Goal: Task Accomplishment & Management: Complete application form

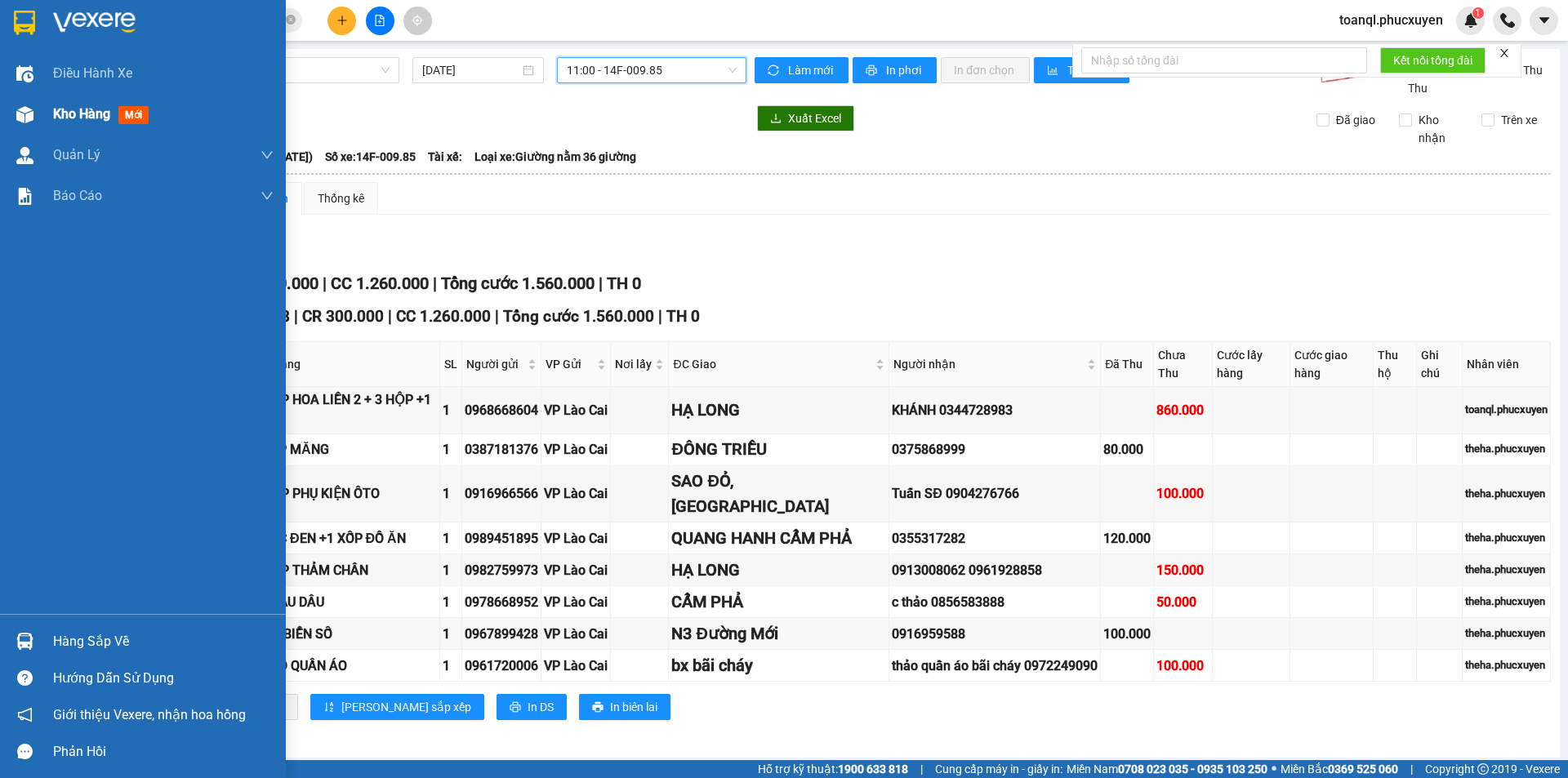
click at [28, 109] on img at bounding box center [25, 114] width 18 height 18
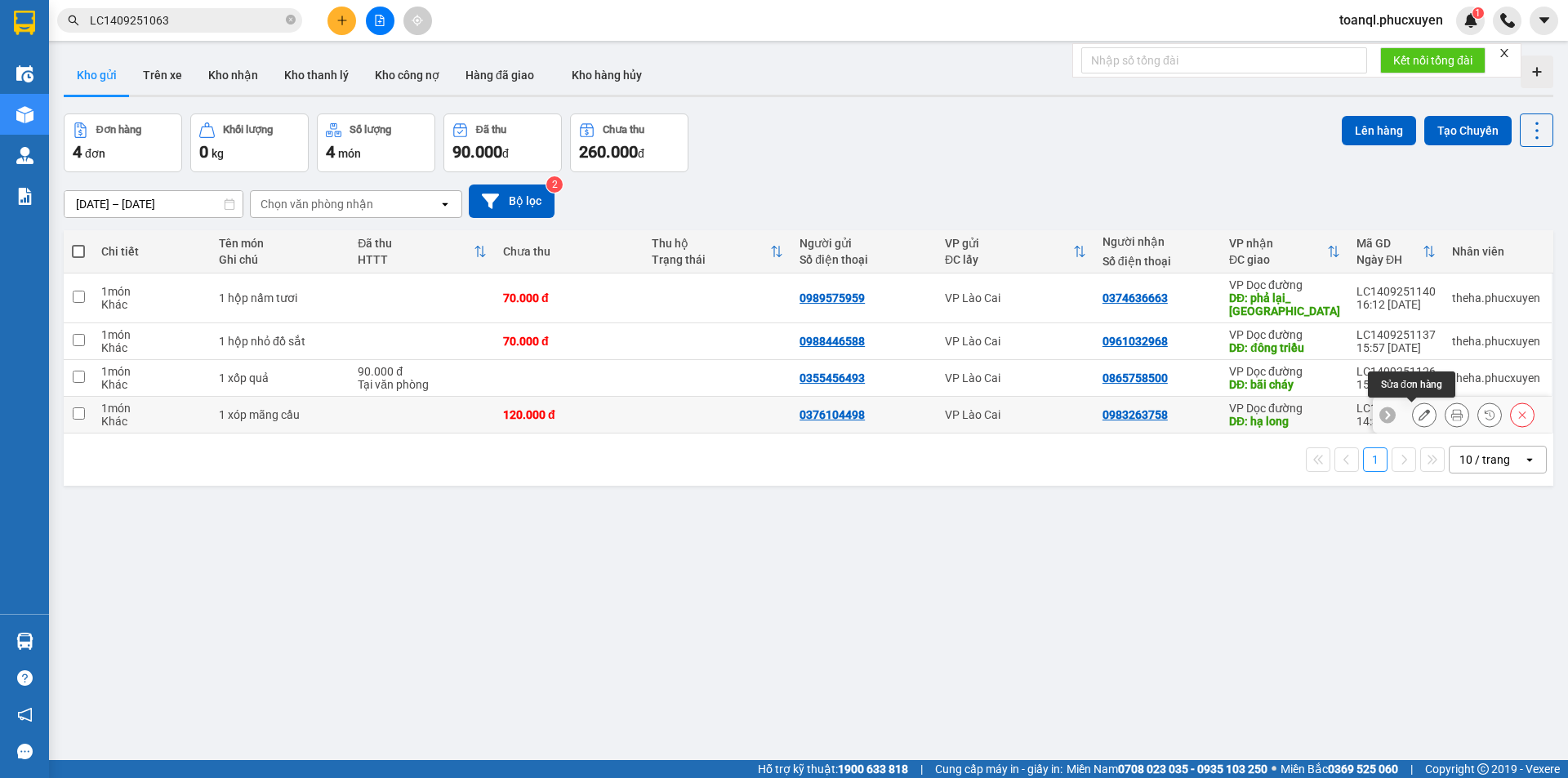
click at [1419, 414] on icon at bounding box center [1425, 415] width 12 height 12
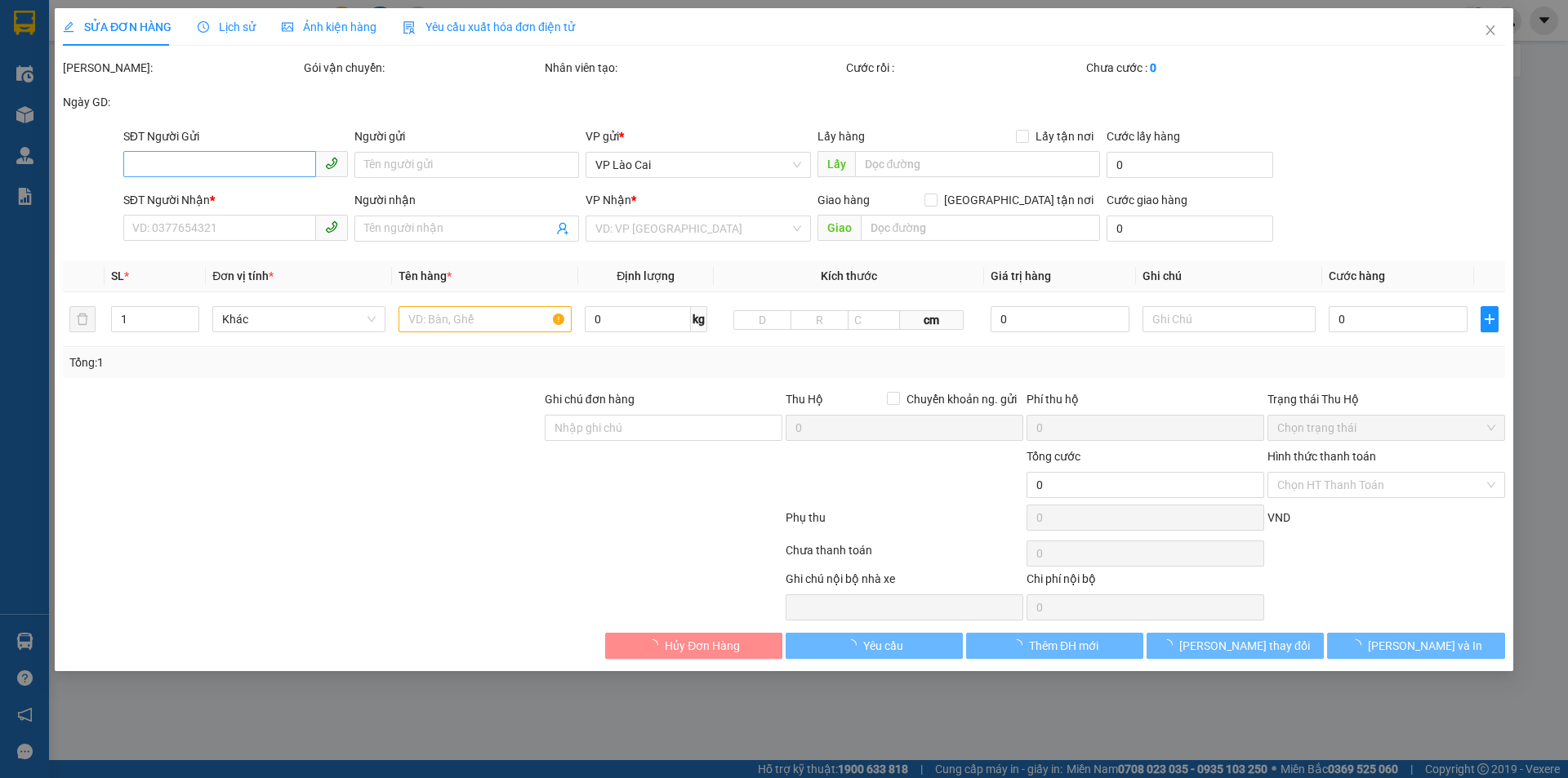
type input "0376104498"
type input "0983263758"
type input "hạ long"
type input "120.000"
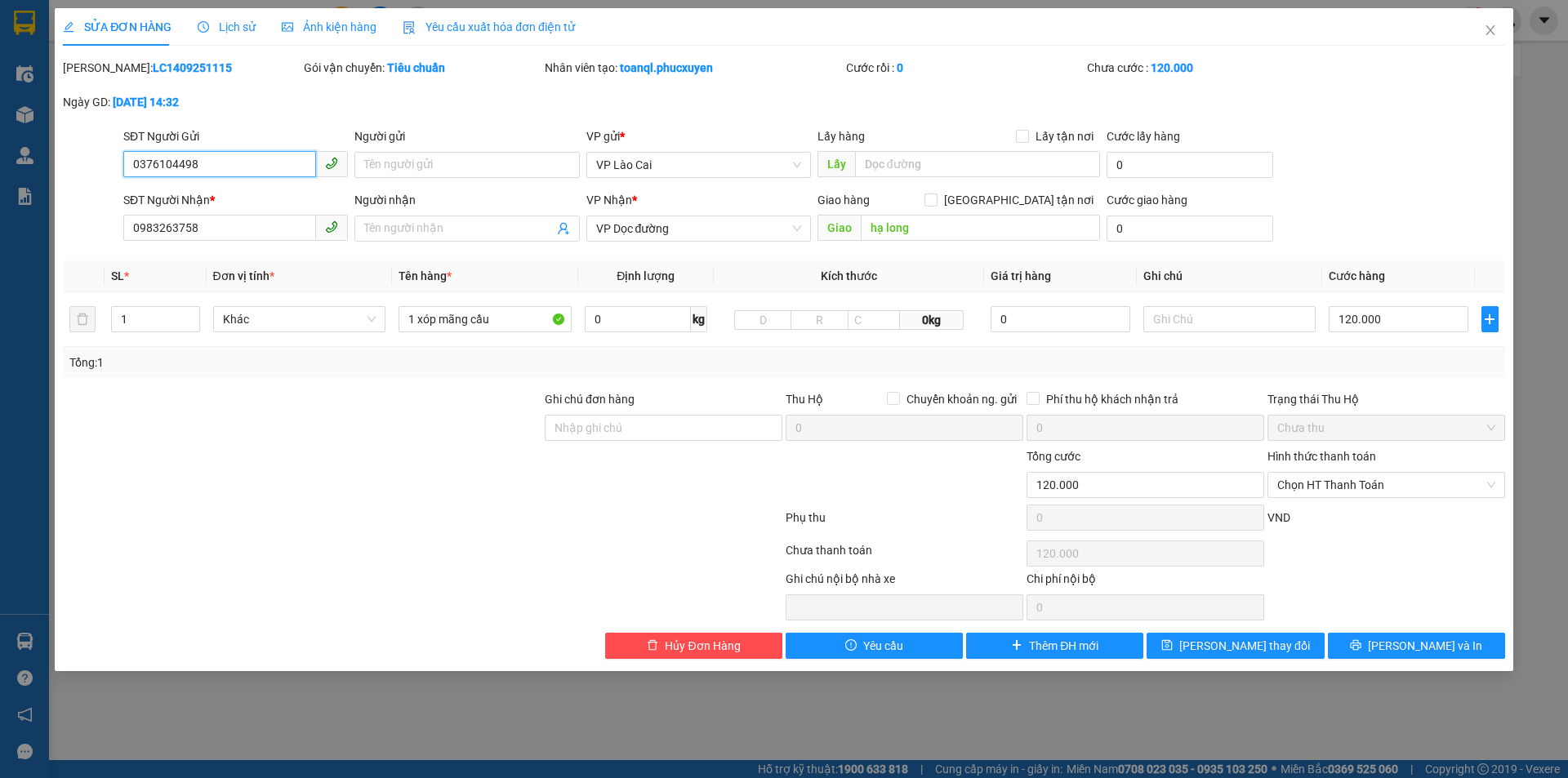
drag, startPoint x: 234, startPoint y: 168, endPoint x: 69, endPoint y: 177, distance: 165.2
click at [69, 177] on div "SĐT Người Gửi 0376104498 0376104498 Người gửi Tên người gửi VP gửi * VP Lào Cai…" at bounding box center [784, 156] width 1446 height 58
drag, startPoint x: 216, startPoint y: 228, endPoint x: 111, endPoint y: 240, distance: 105.7
click at [111, 240] on div "SĐT Người Nhận * 0983263758 0983263758 Người nhận Tên người nhận VP Nhận * VP D…" at bounding box center [784, 219] width 1446 height 58
click at [1498, 29] on span "Close" at bounding box center [1490, 31] width 46 height 46
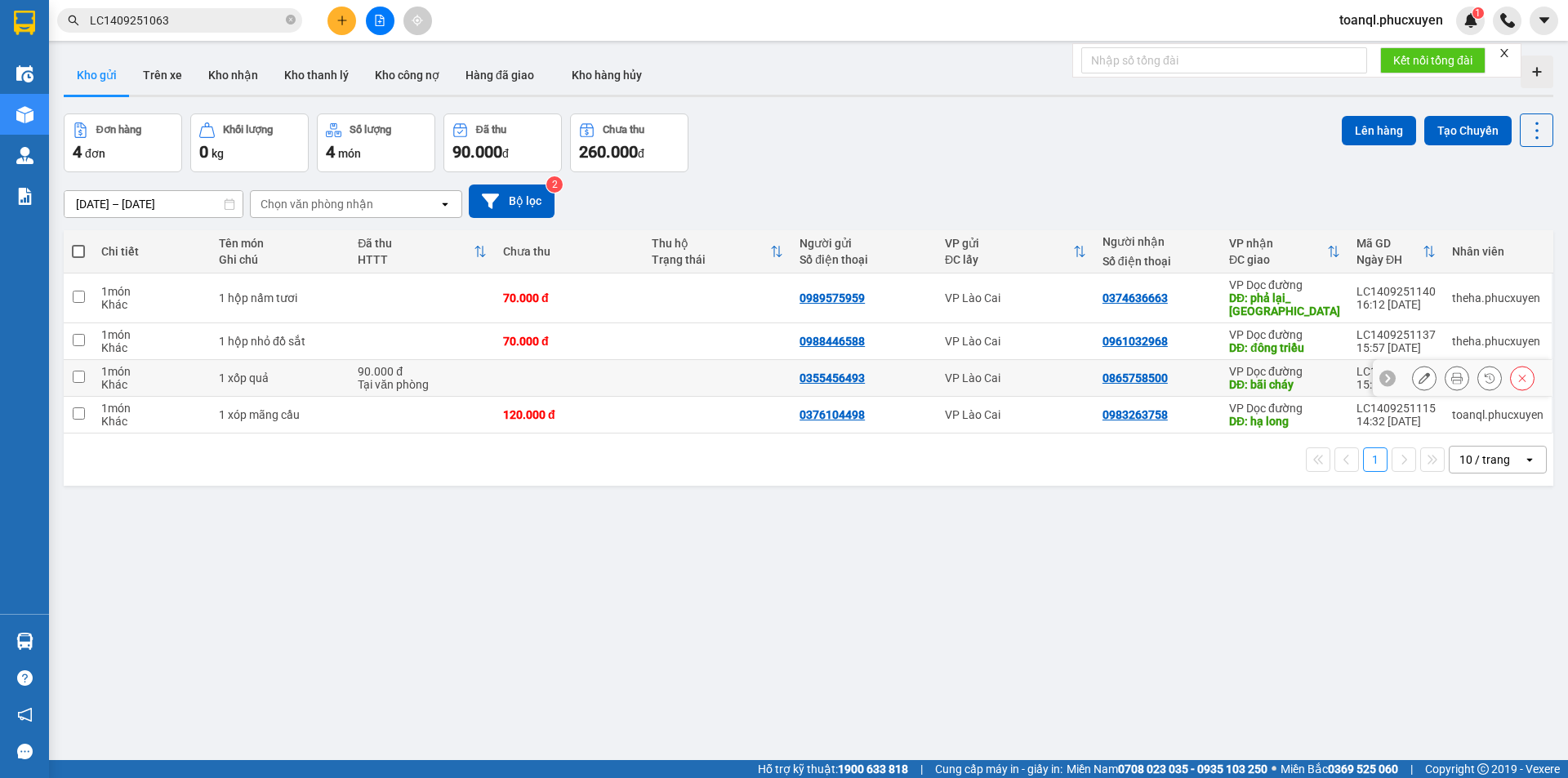
click at [1419, 377] on icon at bounding box center [1425, 379] width 12 height 12
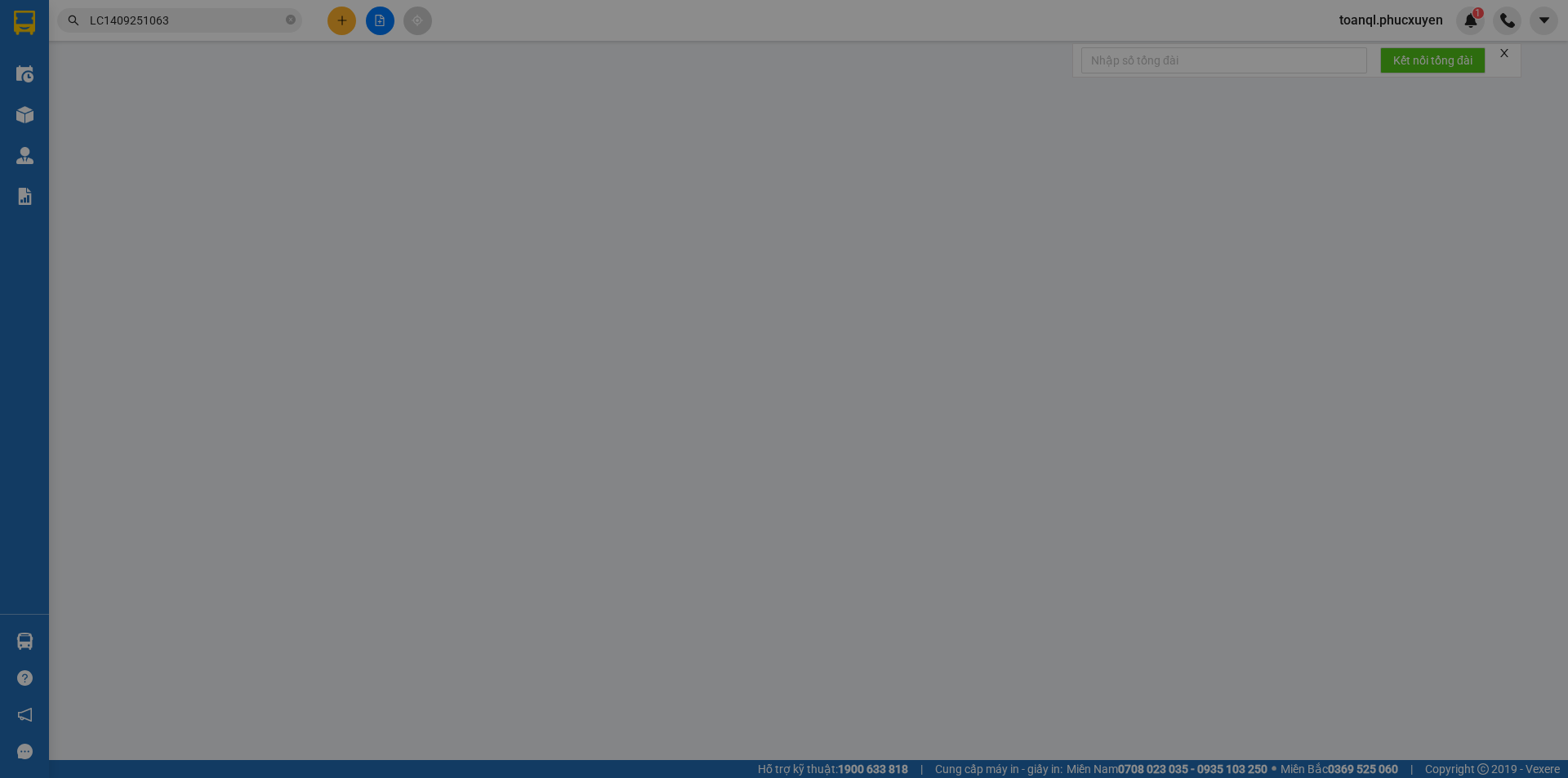
type input "0355456493"
type input "0865758500"
type input "bãi cháy"
type input "90.000"
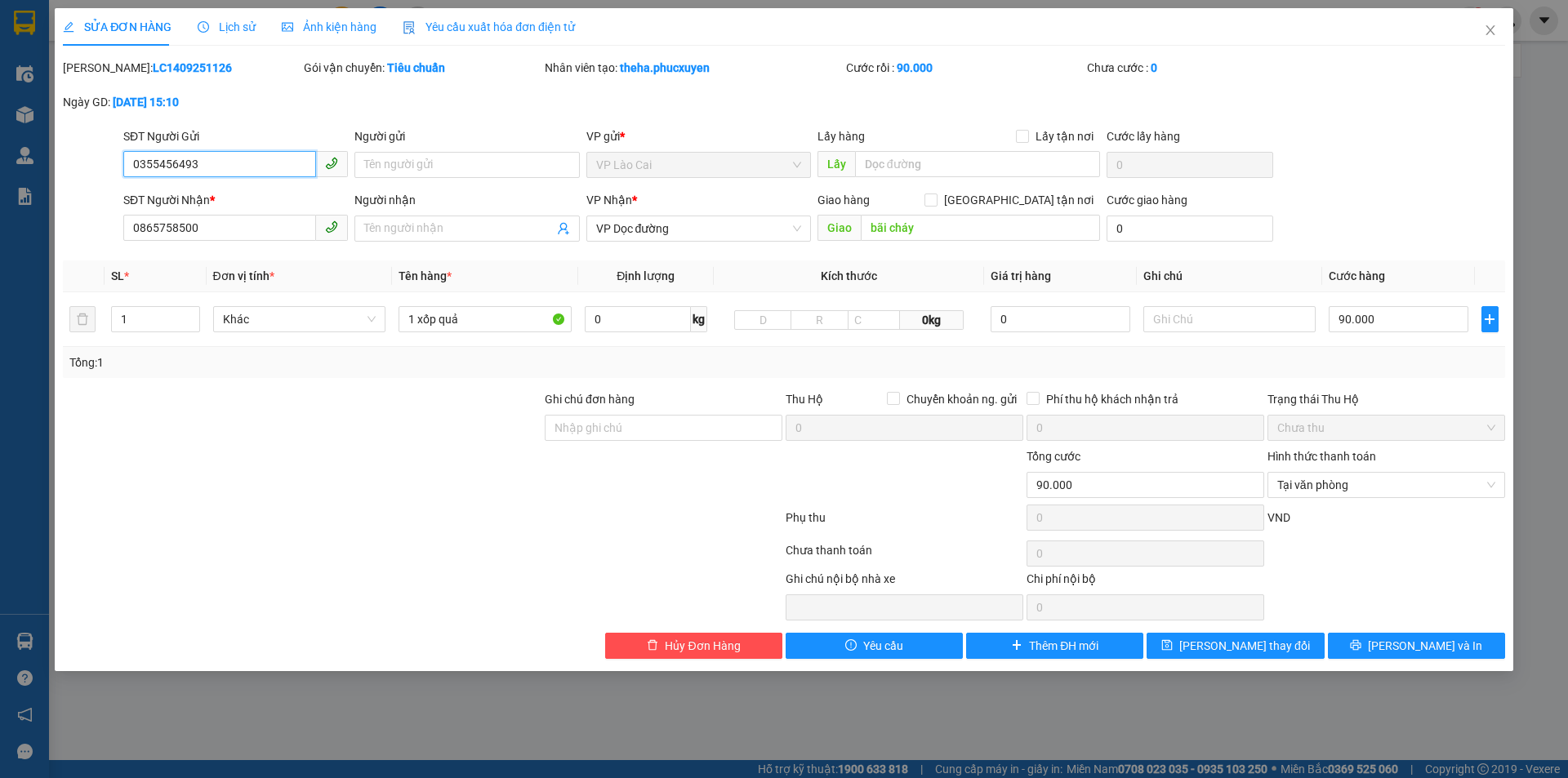
drag, startPoint x: 224, startPoint y: 167, endPoint x: 5, endPoint y: 216, distance: 224.4
click at [1, 223] on div "SỬA ĐƠN HÀNG Lịch sử Ảnh kiện hàng Yêu cầu xuất hóa đơn điện tử Total Paid Fee …" at bounding box center [784, 389] width 1568 height 778
drag, startPoint x: 215, startPoint y: 226, endPoint x: 121, endPoint y: 242, distance: 95.4
click at [121, 242] on div "SĐT Người Nhận * 0865758500 0865758500" at bounding box center [235, 219] width 231 height 58
click at [1489, 33] on icon "close" at bounding box center [1490, 30] width 9 height 10
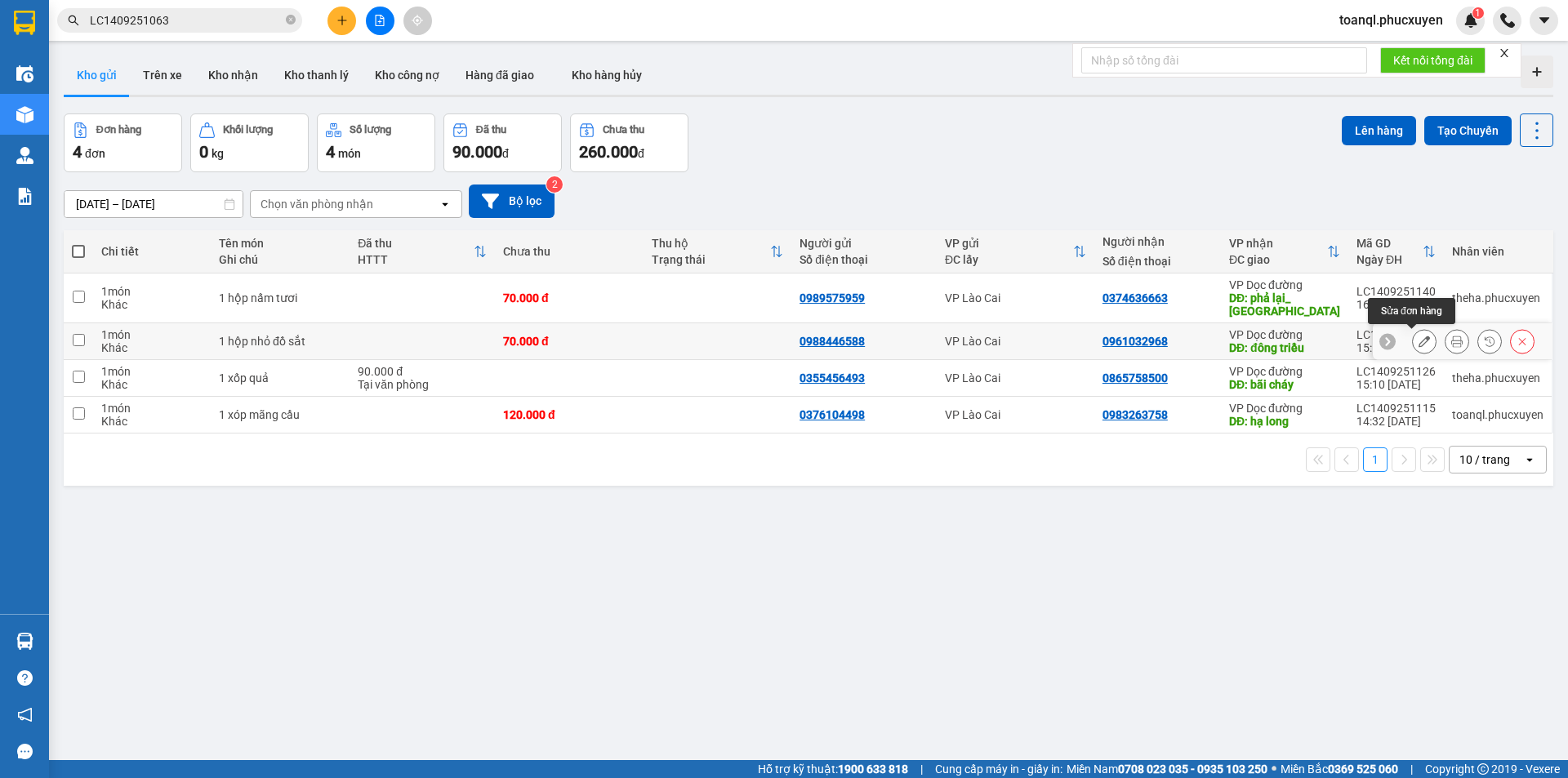
click at [1413, 339] on button at bounding box center [1424, 342] width 23 height 28
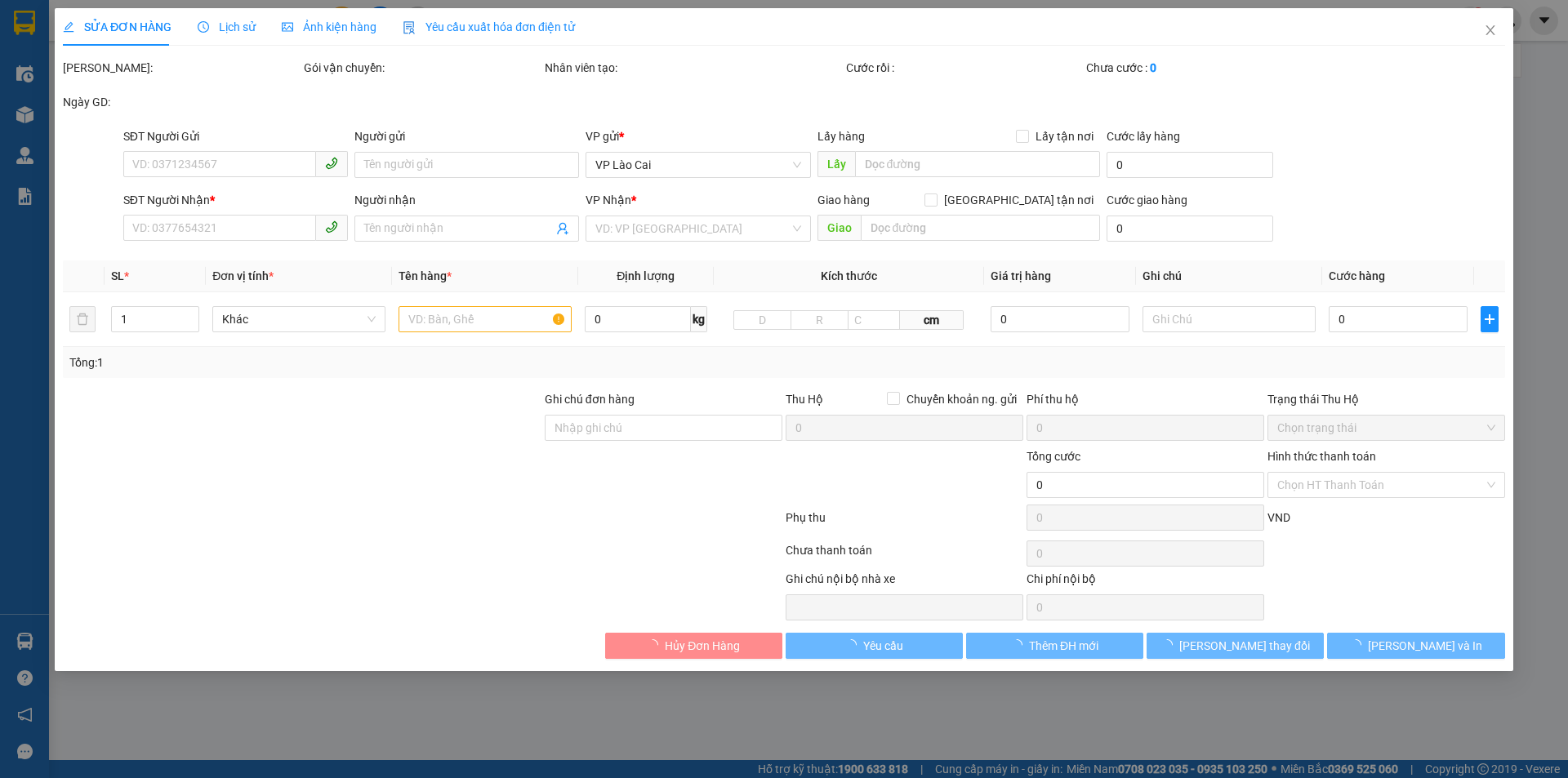
type input "0988446588"
type input "0961032968"
type input "đông triều"
type input "70.000"
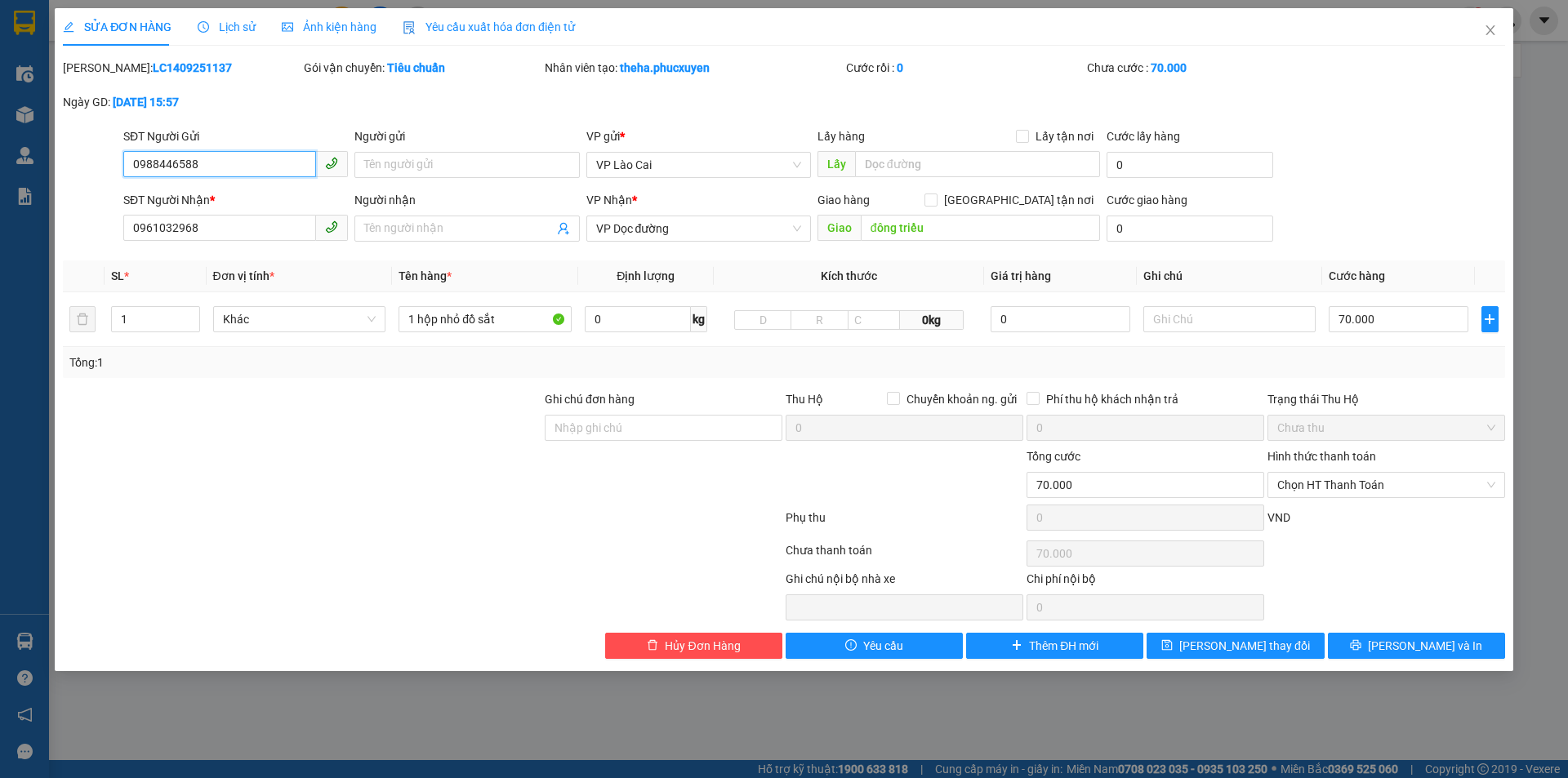
drag, startPoint x: 221, startPoint y: 157, endPoint x: 128, endPoint y: 180, distance: 95.8
click at [128, 180] on div "SĐT Người Gửi 0988446588 0988446588" at bounding box center [235, 156] width 224 height 58
drag, startPoint x: 205, startPoint y: 223, endPoint x: 97, endPoint y: 248, distance: 110.9
click at [97, 248] on div "SĐT Người Nhận * 0961032968 0961032968 Người nhận Tên người nhận VP Nhận * VP D…" at bounding box center [784, 219] width 1446 height 58
click at [1490, 31] on icon "close" at bounding box center [1490, 30] width 9 height 10
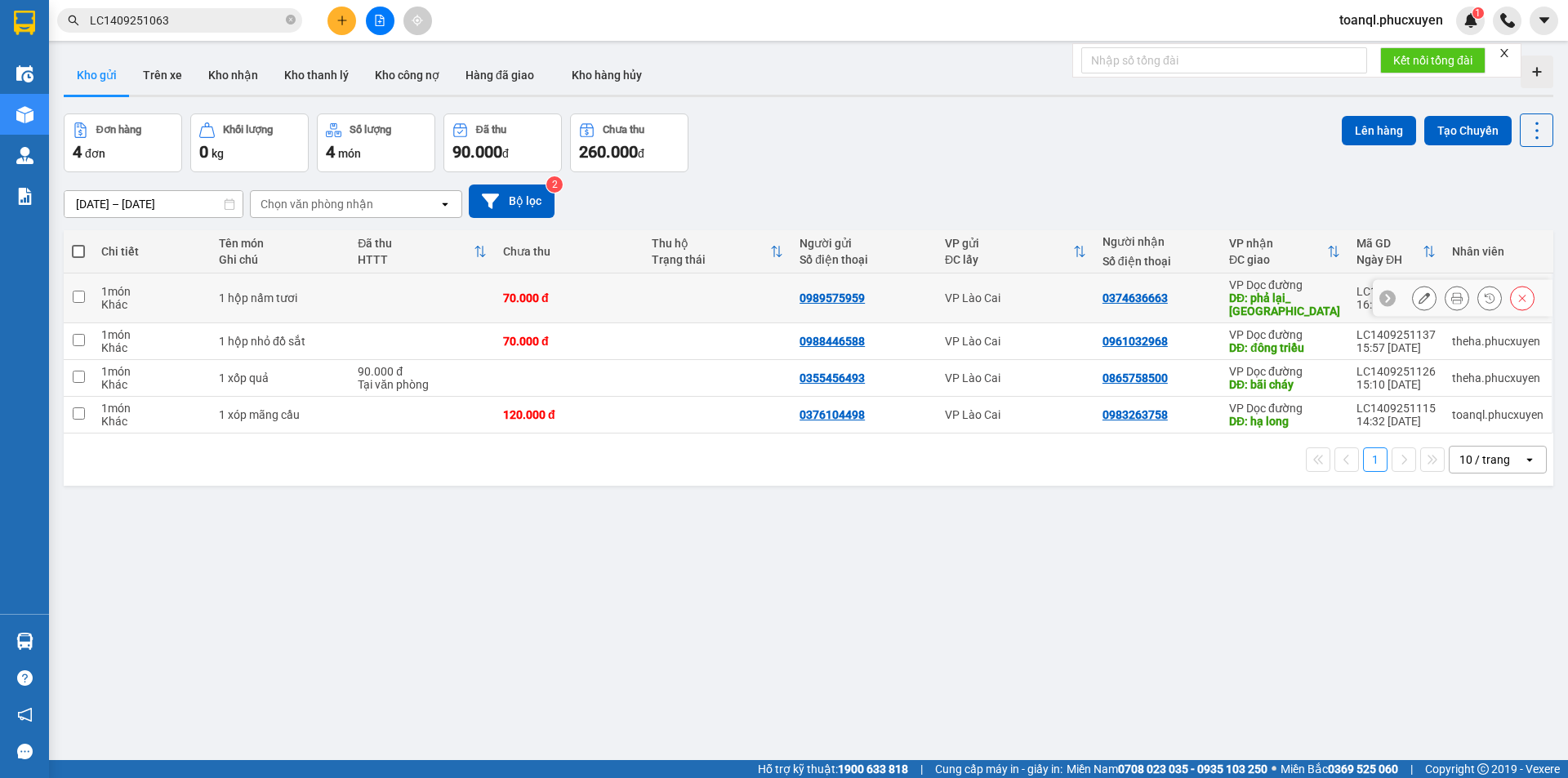
click at [1419, 295] on icon at bounding box center [1425, 299] width 12 height 12
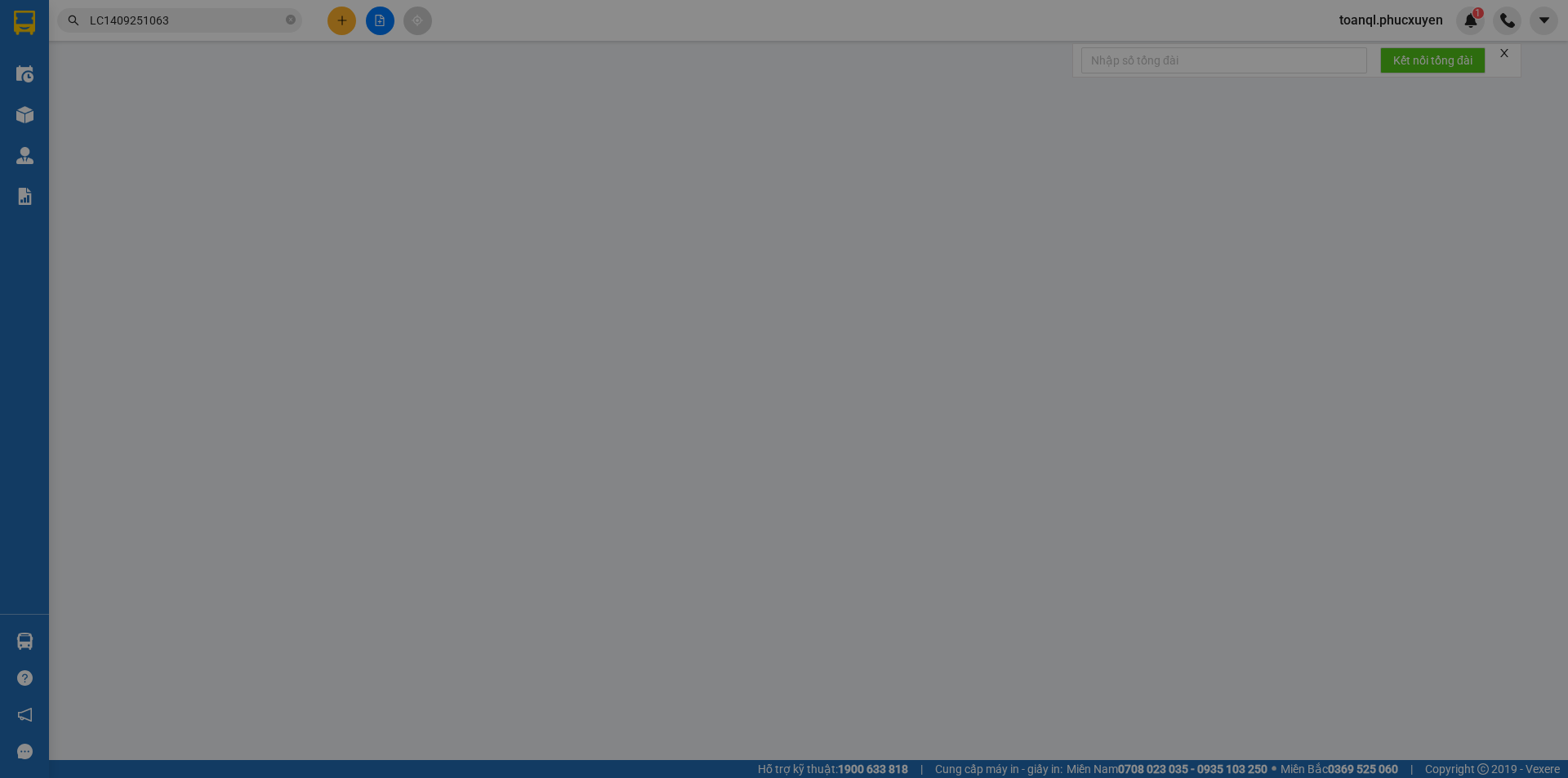
type input "0989575959"
type input "0374636663"
type input "phả lại_ [GEOGRAPHIC_DATA]"
type input "70.000"
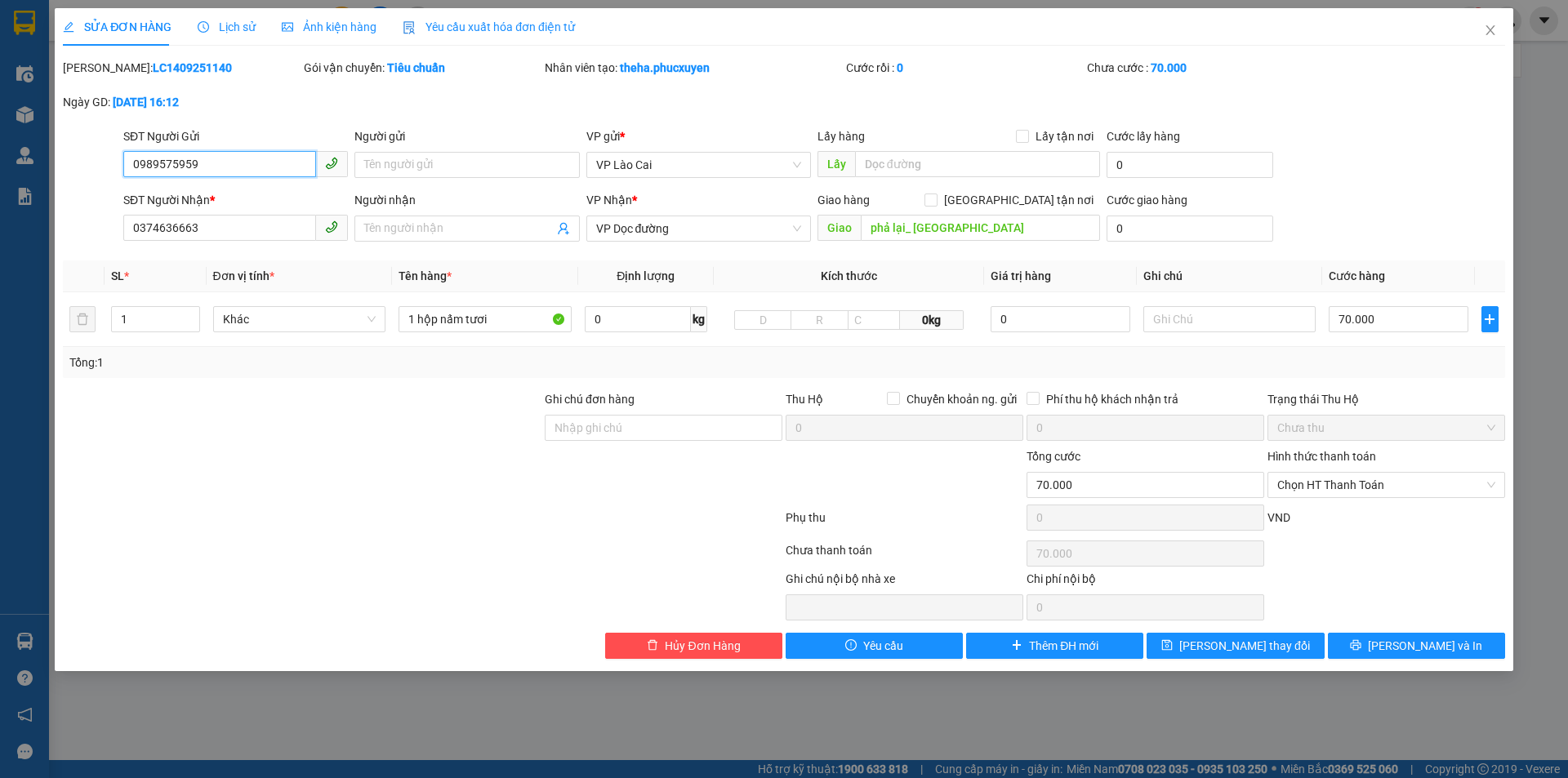
click at [192, 171] on input "0989575959" at bounding box center [219, 163] width 193 height 26
drag, startPoint x: 241, startPoint y: 163, endPoint x: 0, endPoint y: 181, distance: 241.7
click at [0, 181] on div "SỬA ĐƠN HÀNG Lịch sử Ảnh kiện hàng Yêu cầu xuất hóa đơn điện tử Total Paid Fee …" at bounding box center [784, 389] width 1568 height 778
drag, startPoint x: 228, startPoint y: 230, endPoint x: 73, endPoint y: 248, distance: 156.0
click at [73, 248] on div "SĐT Người Nhận * 0374636663 Người nhận Tên người nhận VP Nhận * VP Dọc đường Gi…" at bounding box center [784, 219] width 1446 height 58
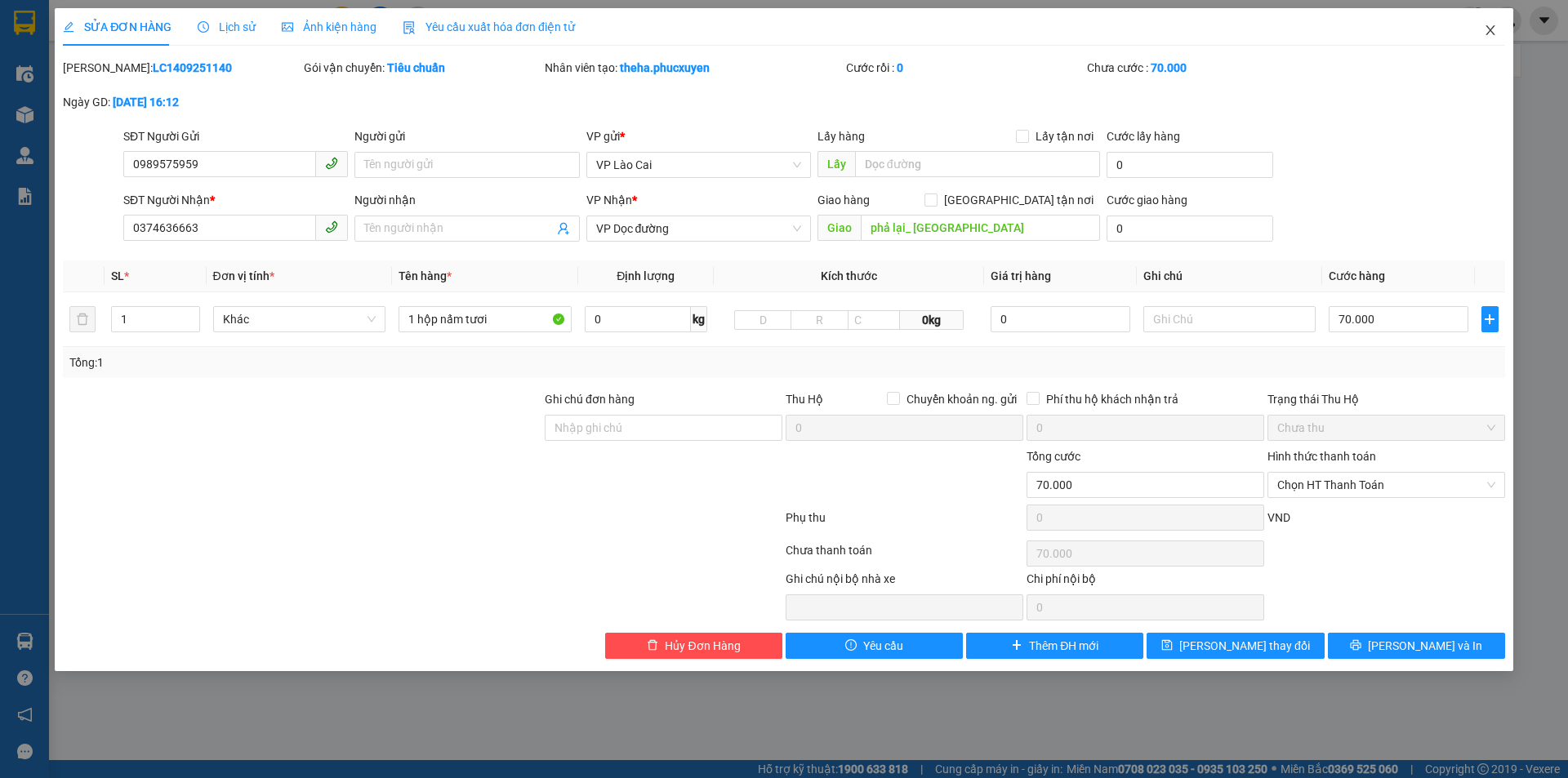
drag, startPoint x: 1487, startPoint y: 30, endPoint x: 1389, endPoint y: 61, distance: 102.8
click at [1487, 29] on icon "close" at bounding box center [1491, 30] width 13 height 13
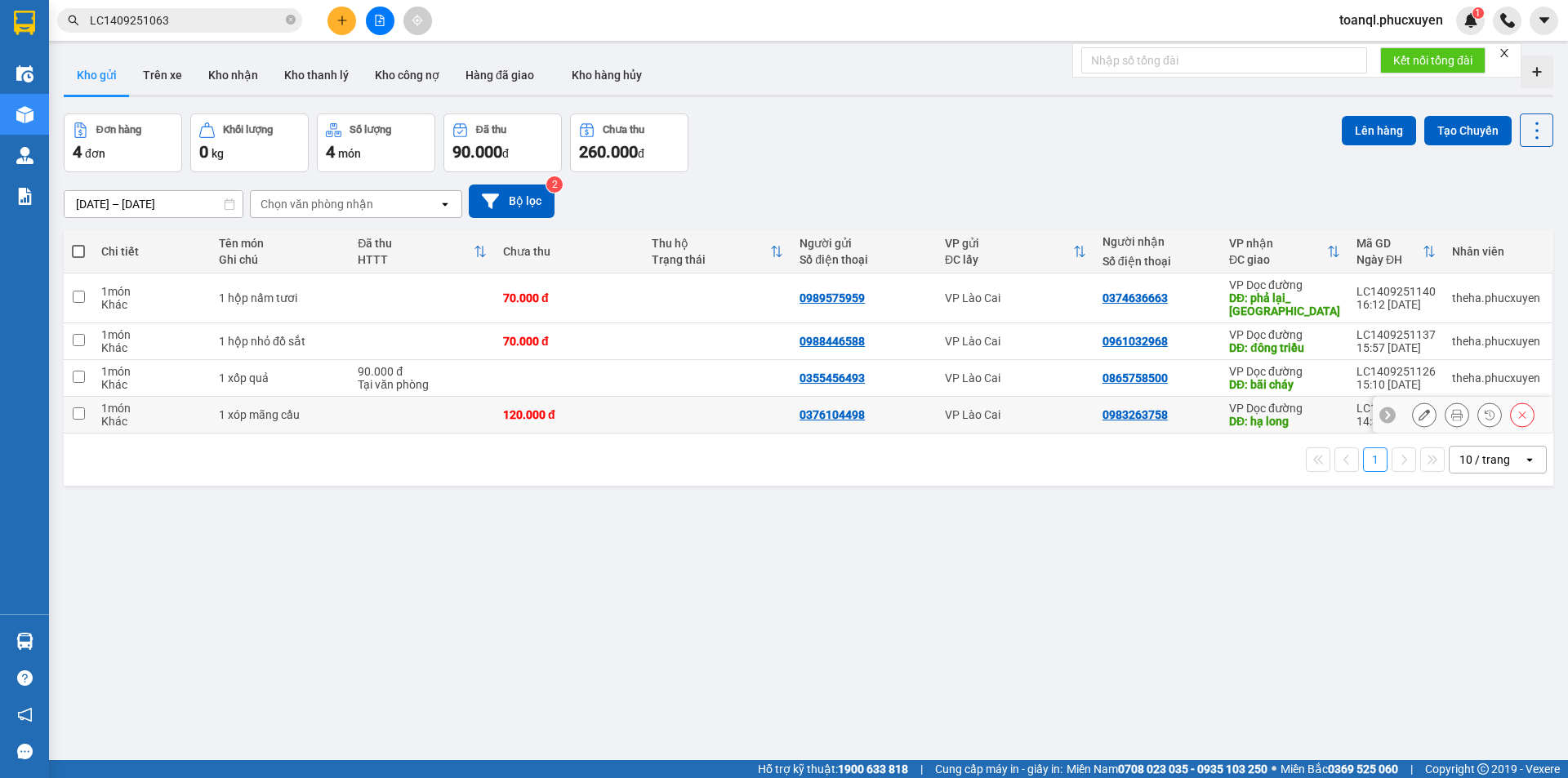
click at [535, 414] on div "120.000 đ" at bounding box center [569, 415] width 133 height 13
checkbox input "true"
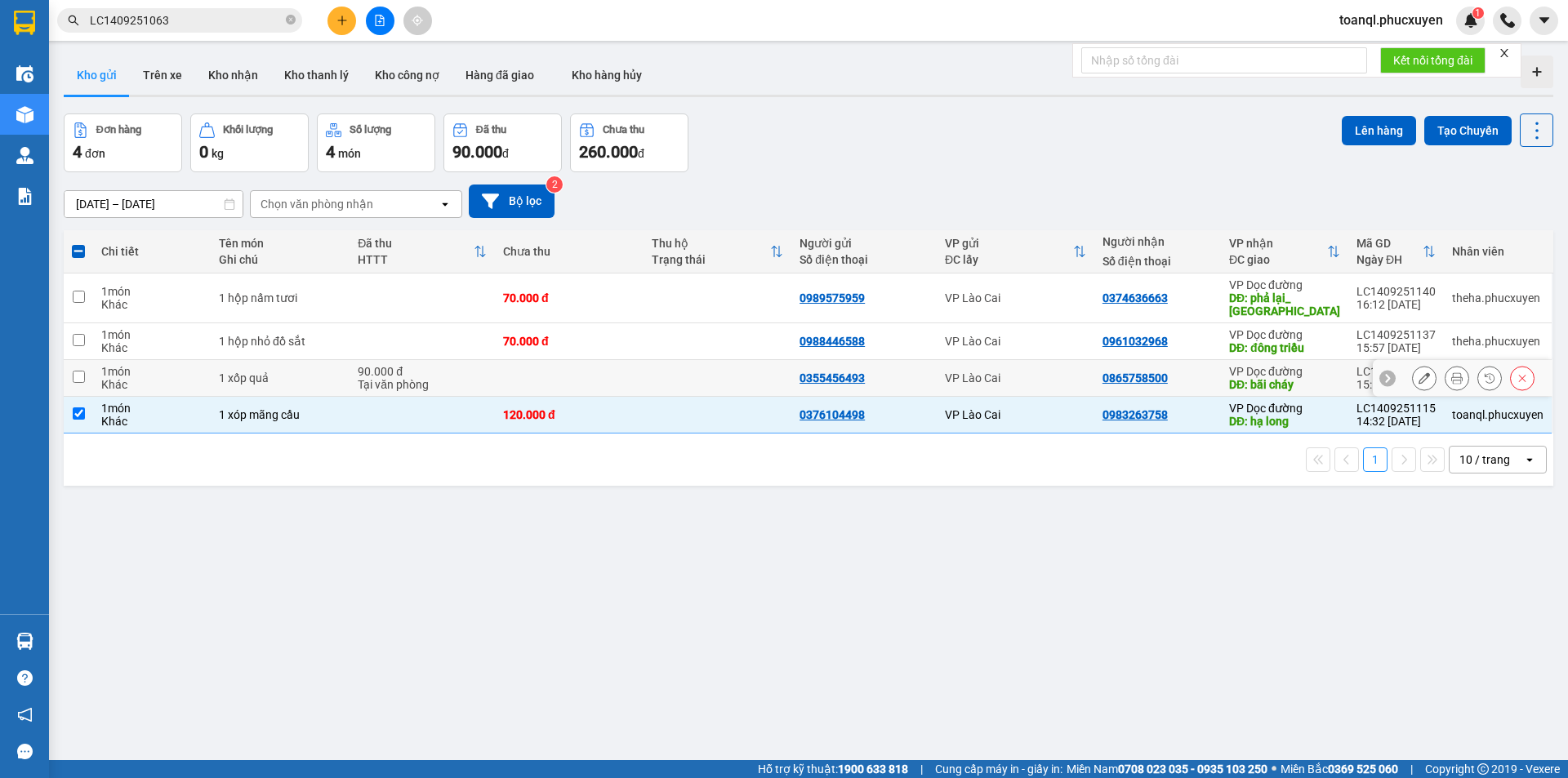
click at [530, 379] on td at bounding box center [570, 379] width 148 height 37
checkbox input "true"
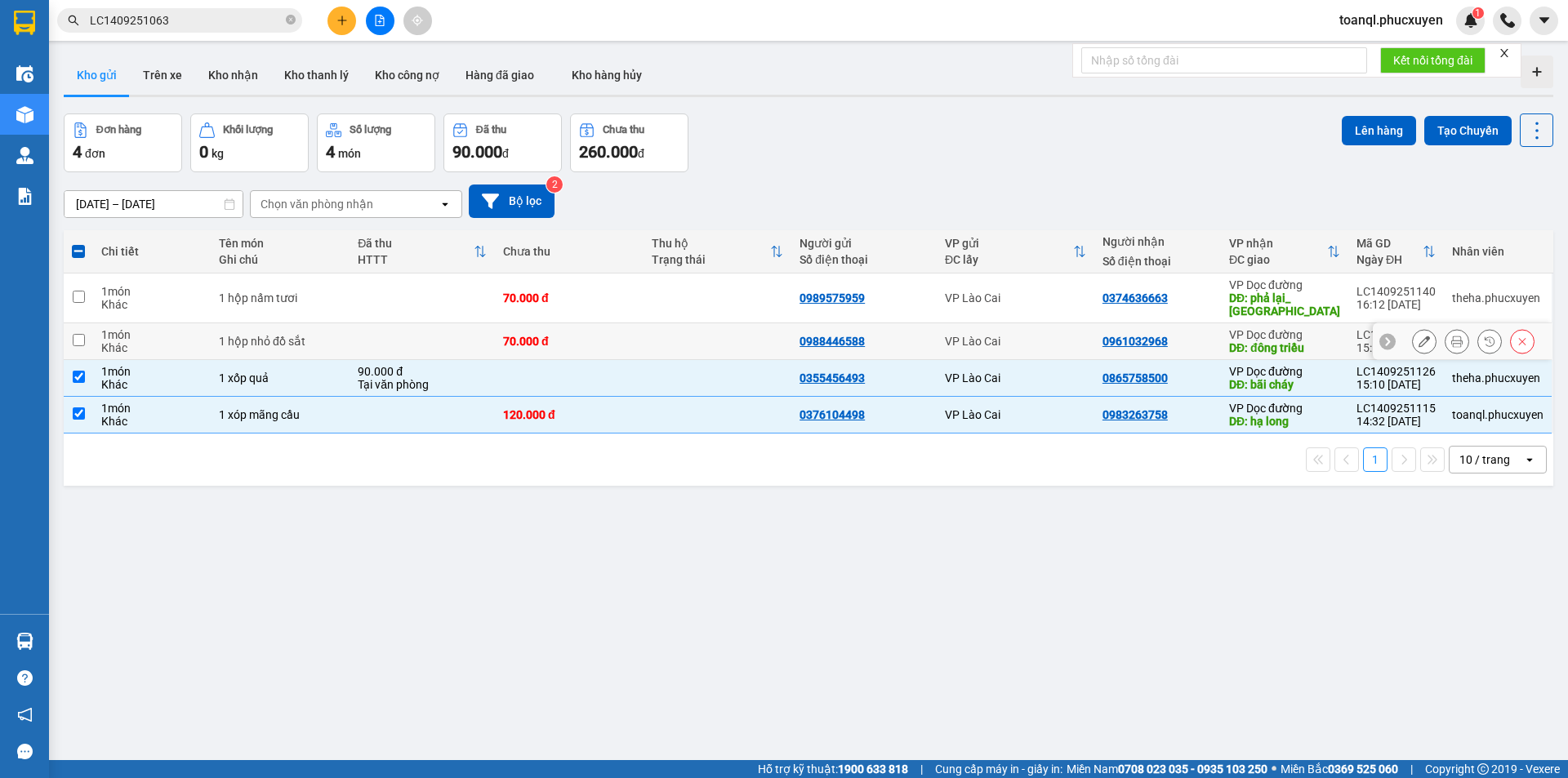
click at [532, 337] on div "70.000 đ" at bounding box center [569, 342] width 133 height 13
checkbox input "true"
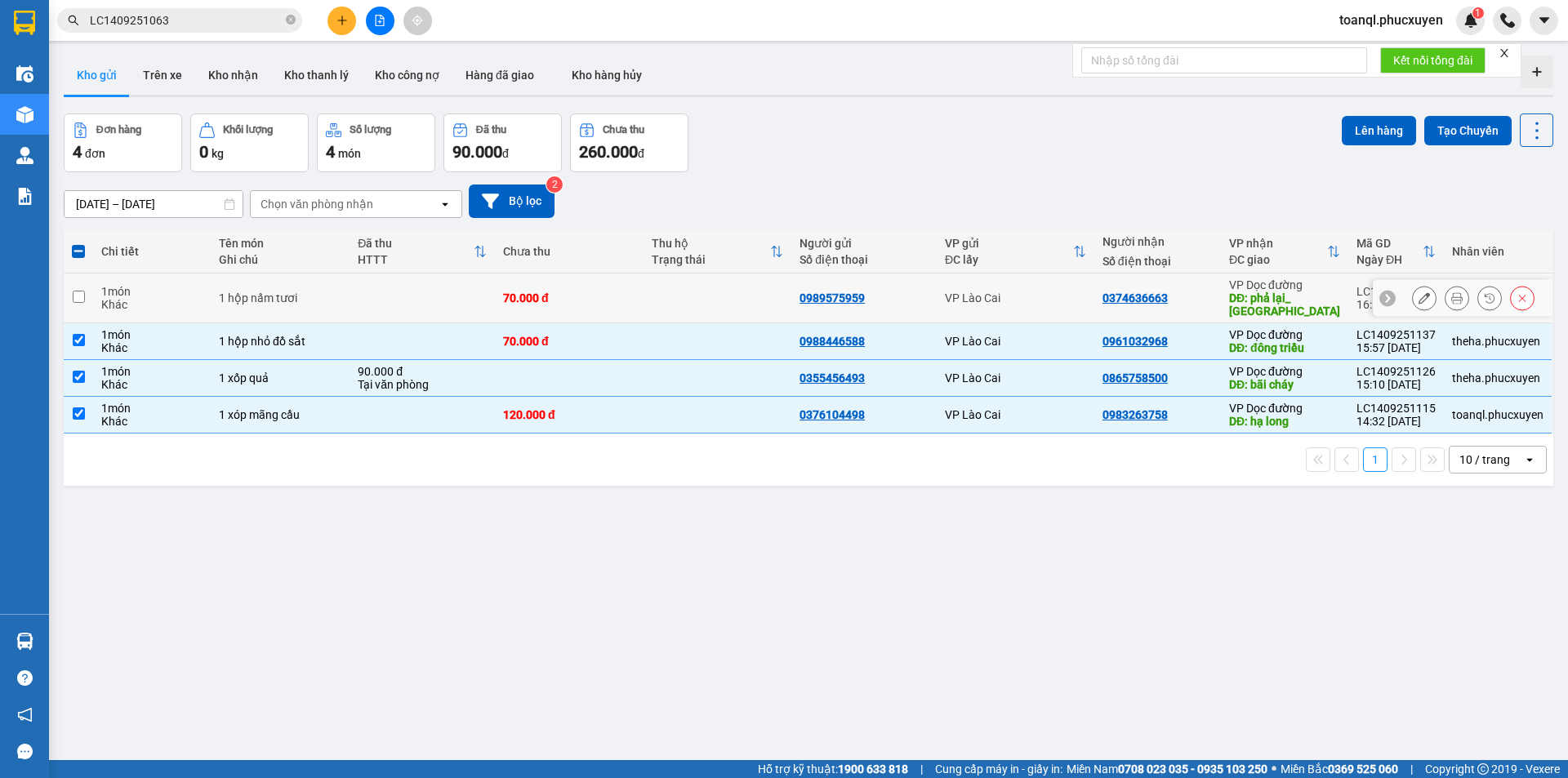
click at [538, 299] on div "70.000 đ" at bounding box center [569, 299] width 133 height 13
checkbox input "true"
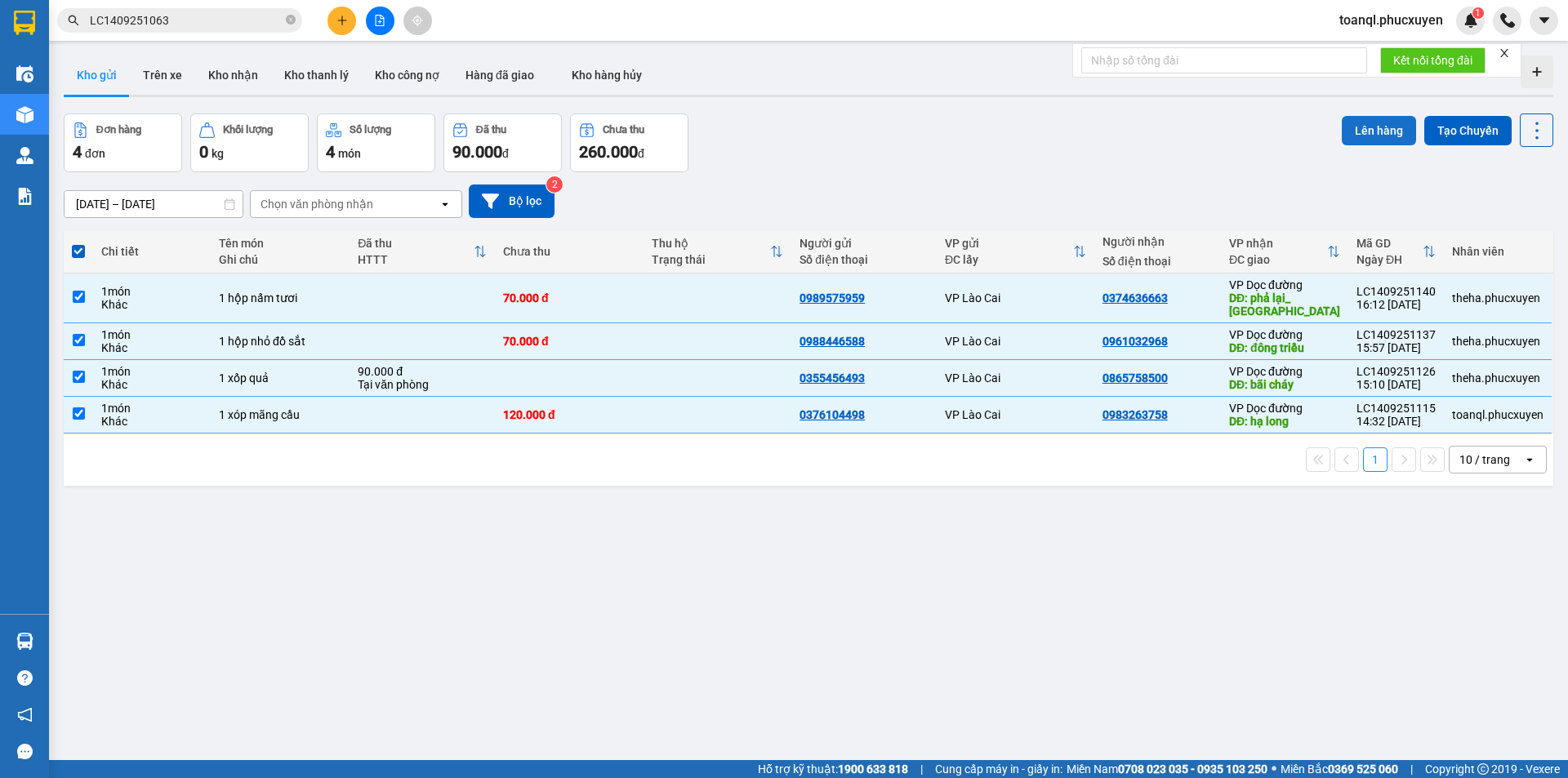
click at [1366, 127] on button "Lên hàng" at bounding box center [1379, 130] width 74 height 29
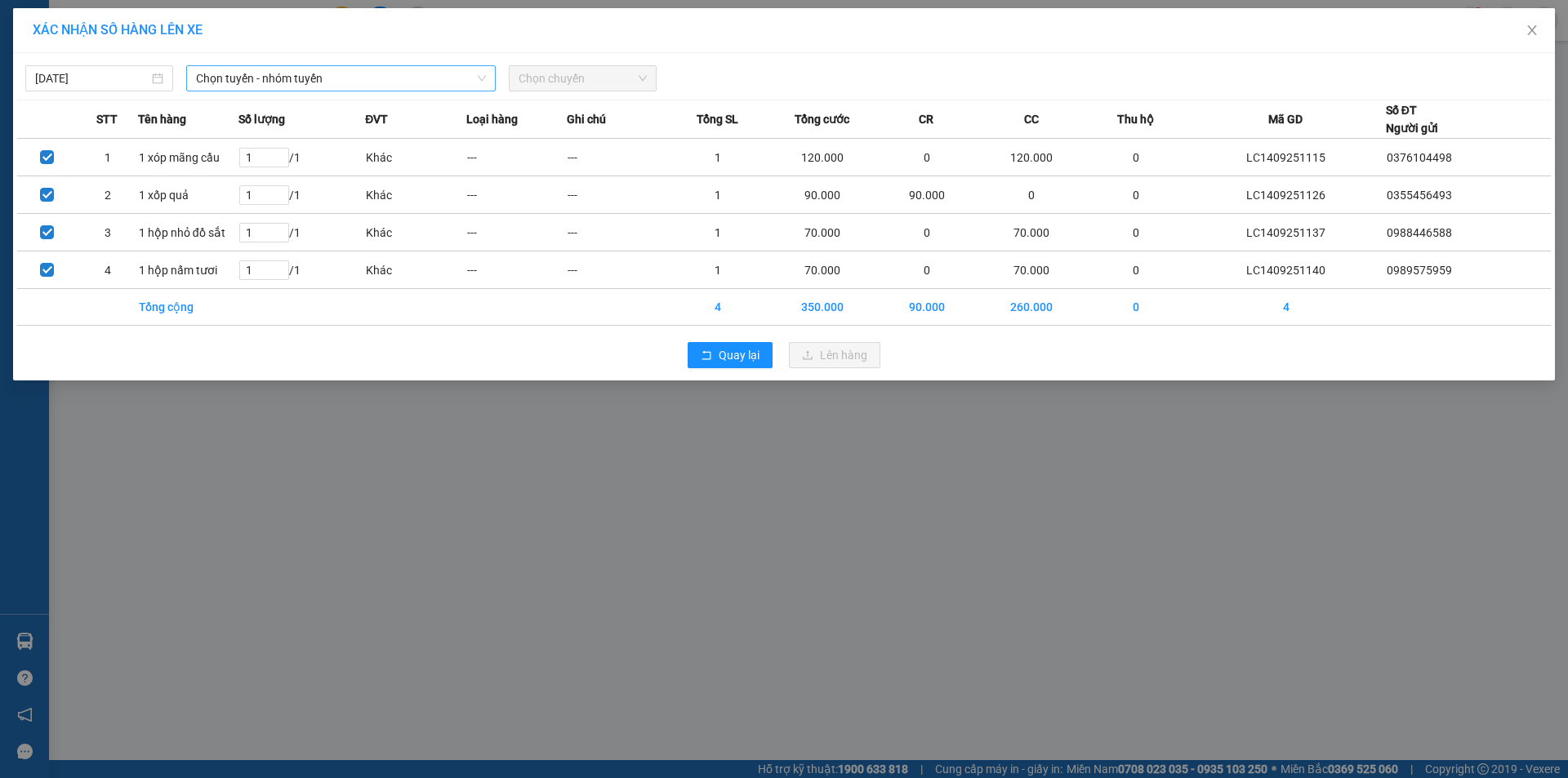
click at [223, 78] on span "Chọn tuyến - nhóm tuyến" at bounding box center [341, 78] width 290 height 24
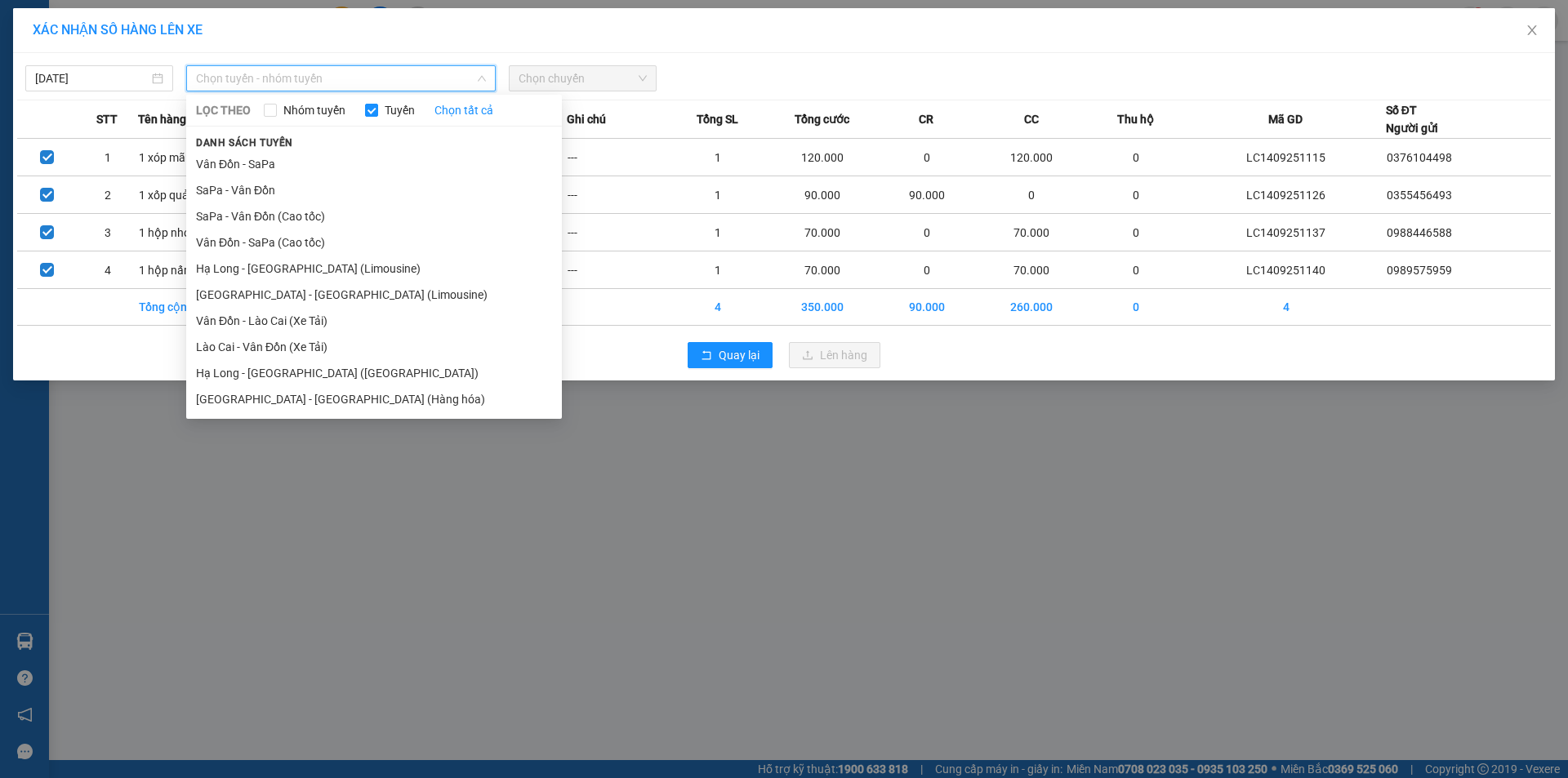
drag, startPoint x: 232, startPoint y: 193, endPoint x: 554, endPoint y: 88, distance: 338.7
click at [234, 193] on li "SaPa - Vân Đồn" at bounding box center [374, 190] width 376 height 26
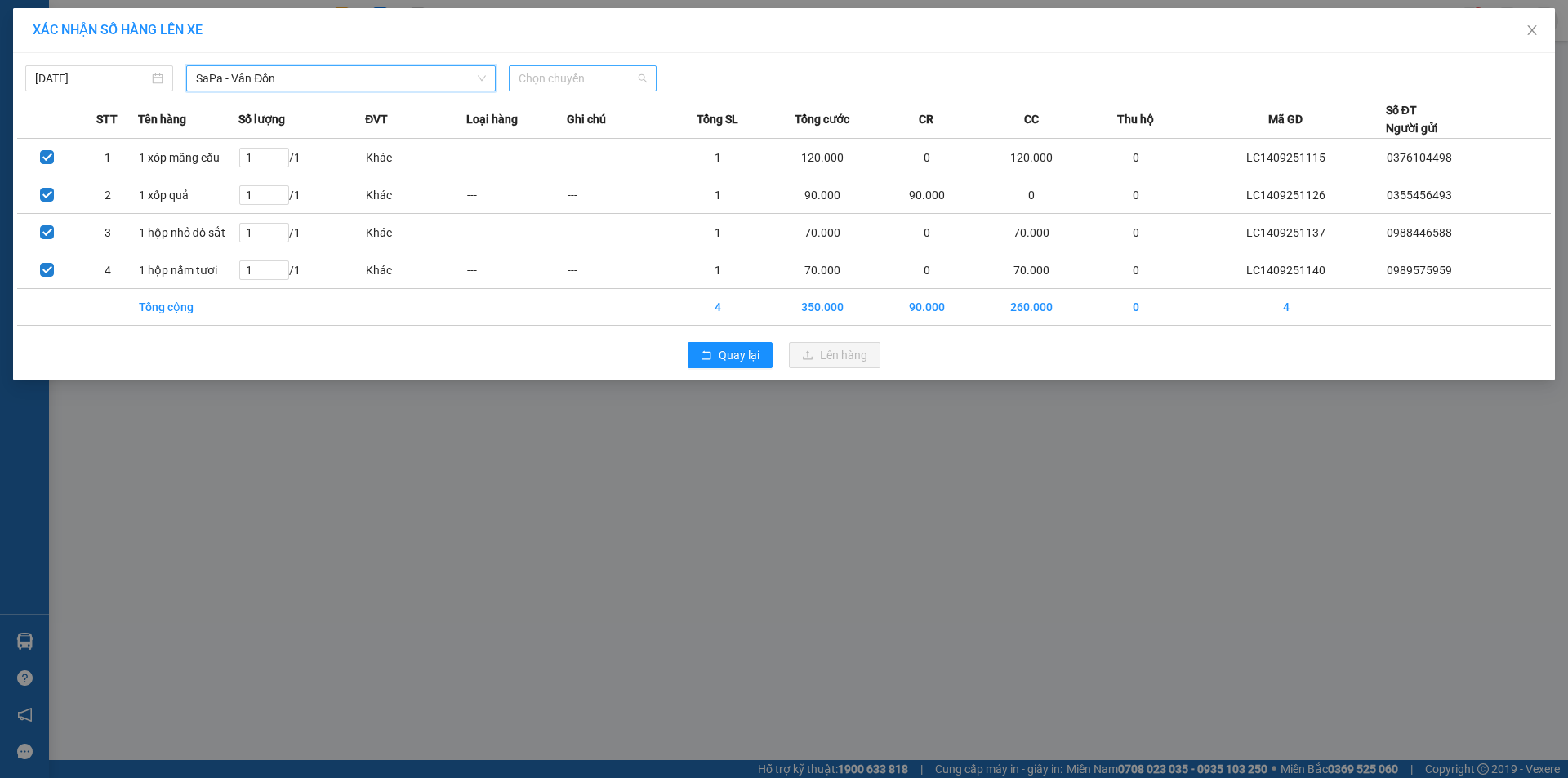
click at [573, 88] on span "Chọn chuyến" at bounding box center [583, 78] width 128 height 24
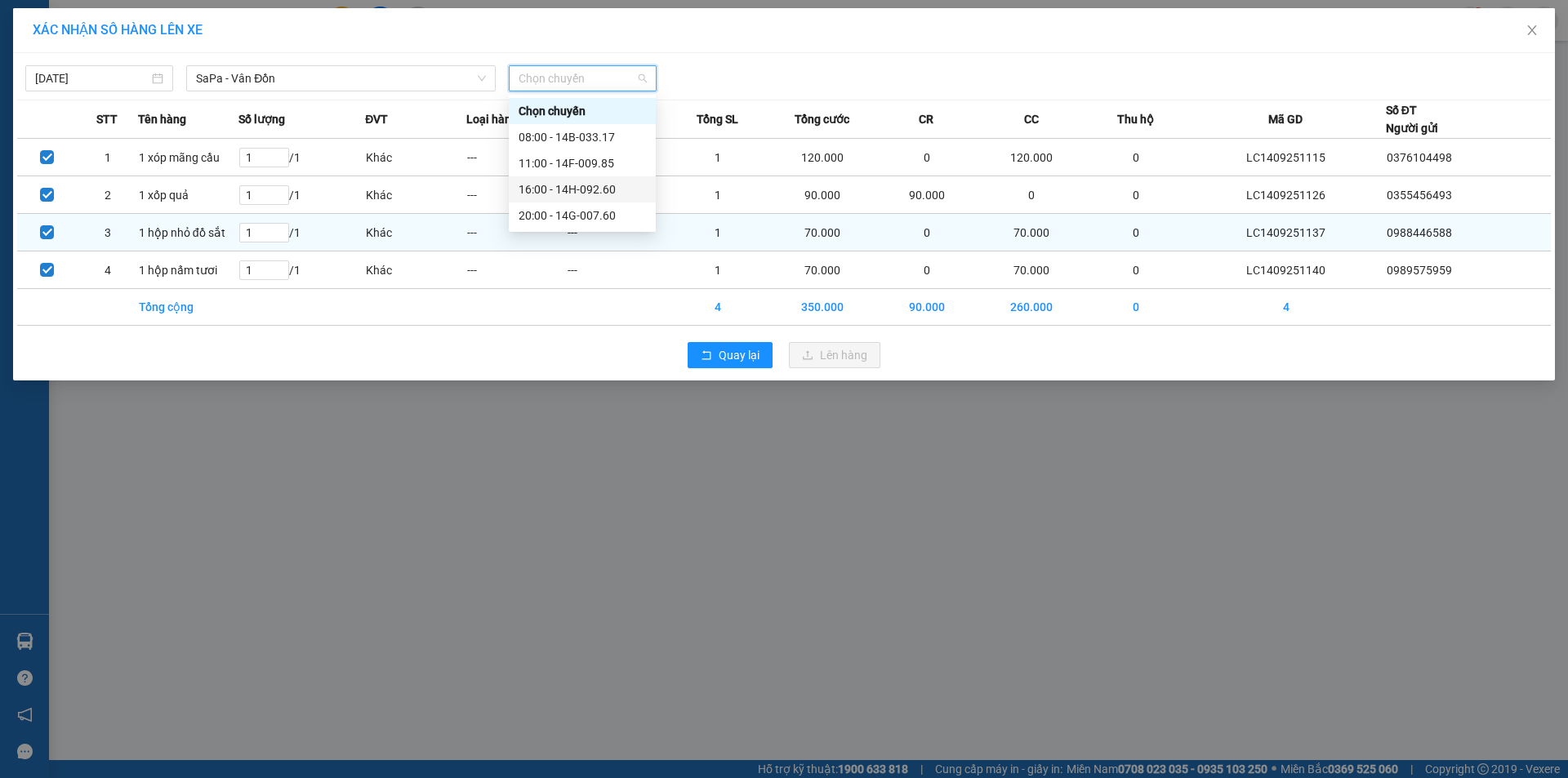
drag, startPoint x: 578, startPoint y: 188, endPoint x: 744, endPoint y: 255, distance: 179.0
click at [580, 189] on div "16:00 - 14H-092.60" at bounding box center [582, 189] width 128 height 18
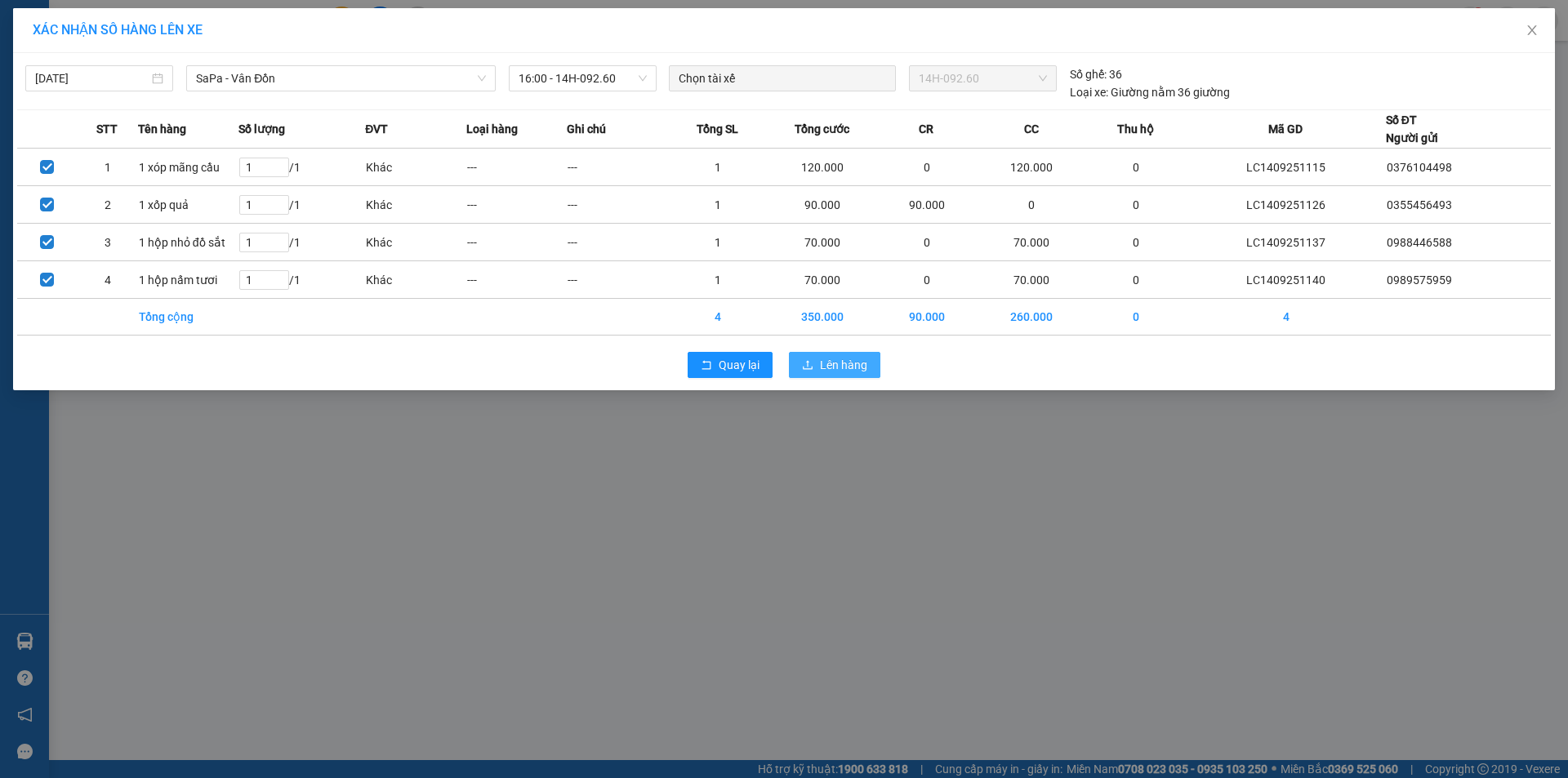
drag, startPoint x: 840, startPoint y: 368, endPoint x: 846, endPoint y: 360, distance: 10.0
click at [840, 367] on span "Lên hàng" at bounding box center [843, 365] width 48 height 18
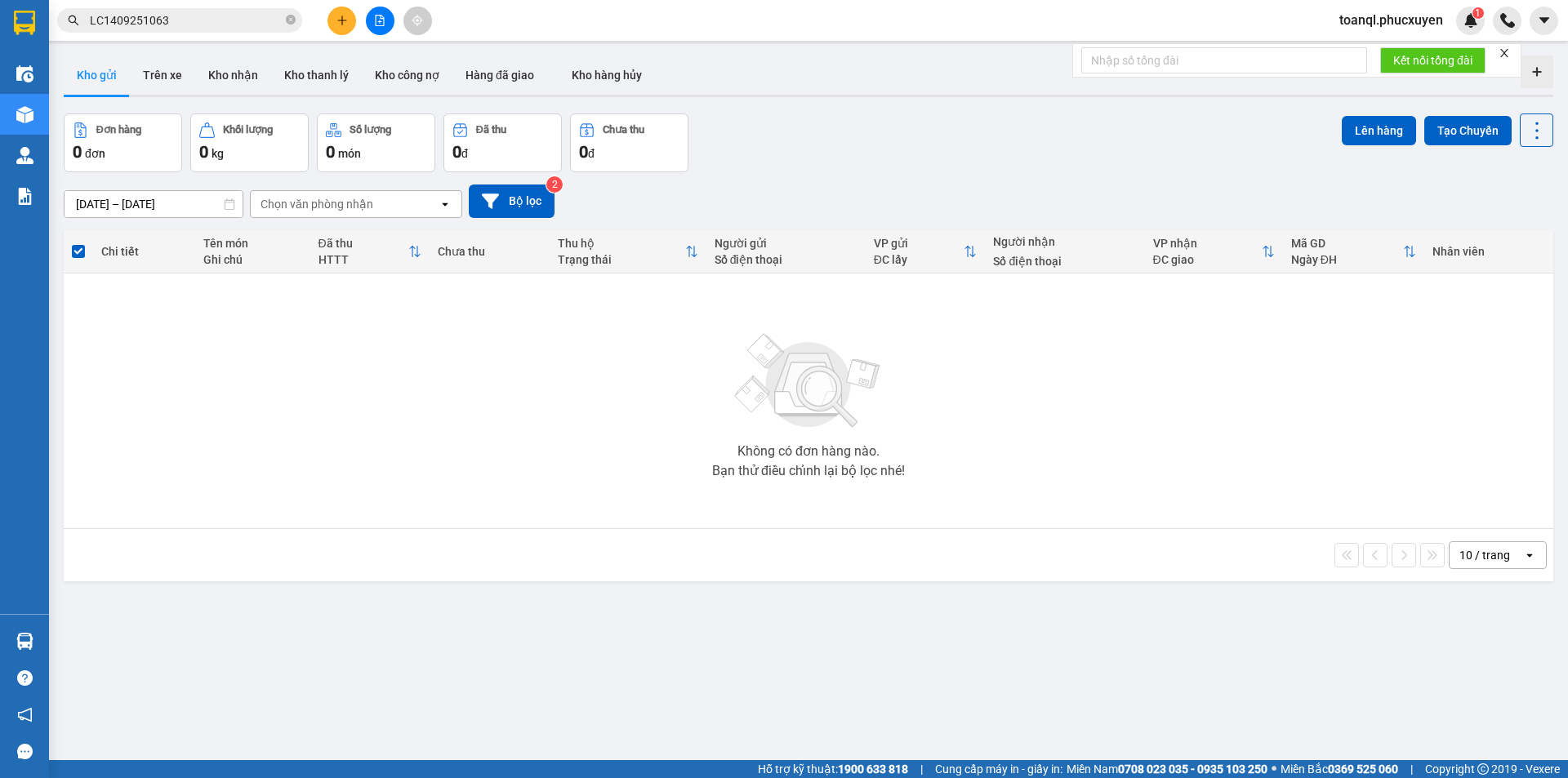
click at [341, 20] on icon "plus" at bounding box center [343, 21] width 12 height 12
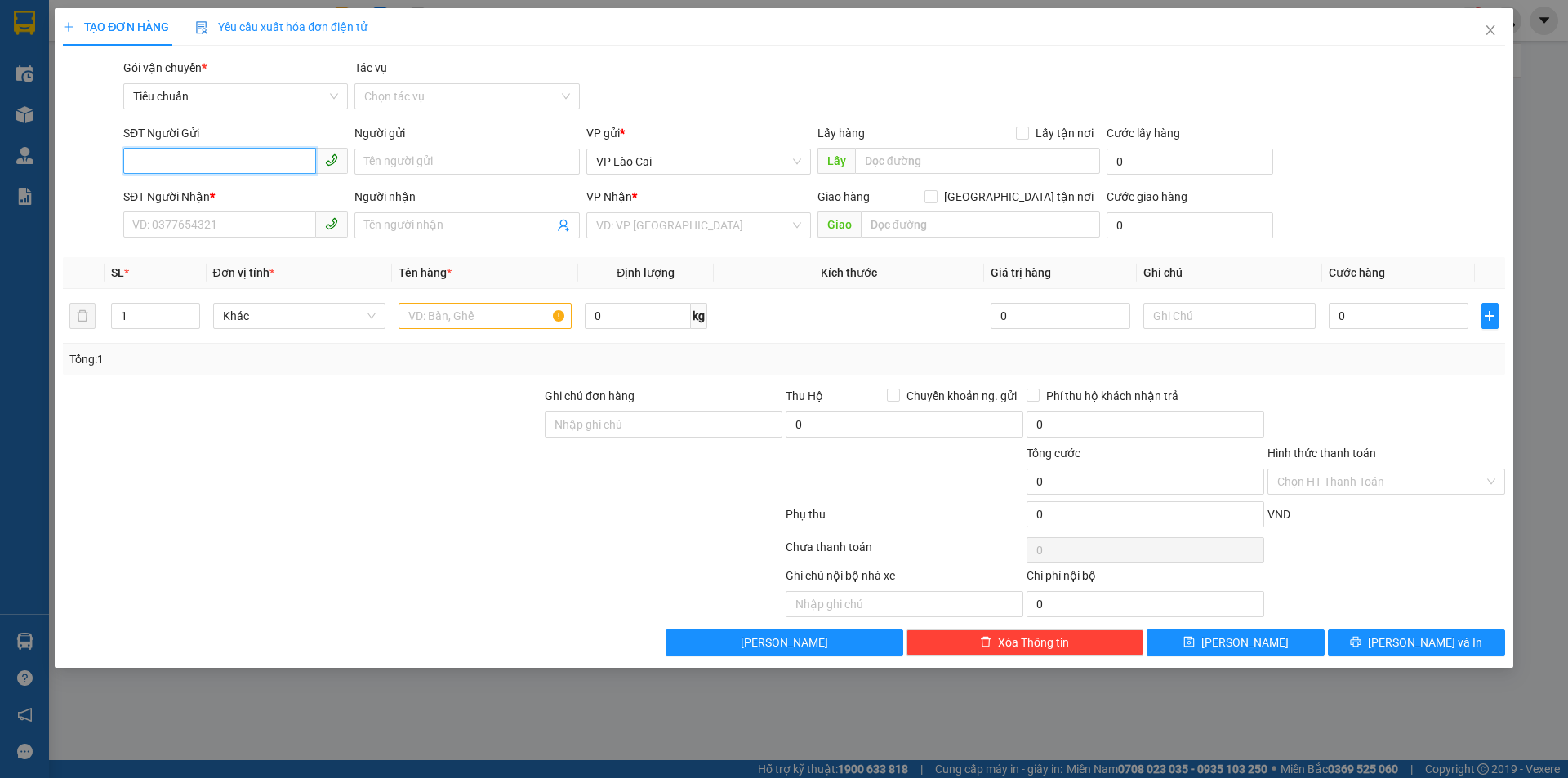
click at [183, 159] on input "SĐT Người Gửi" at bounding box center [219, 160] width 193 height 26
click at [183, 192] on div "0383487143" at bounding box center [236, 194] width 205 height 18
type input "0383487143"
click at [193, 222] on input "SĐT Người Nhận *" at bounding box center [219, 224] width 193 height 26
type input "0973900723"
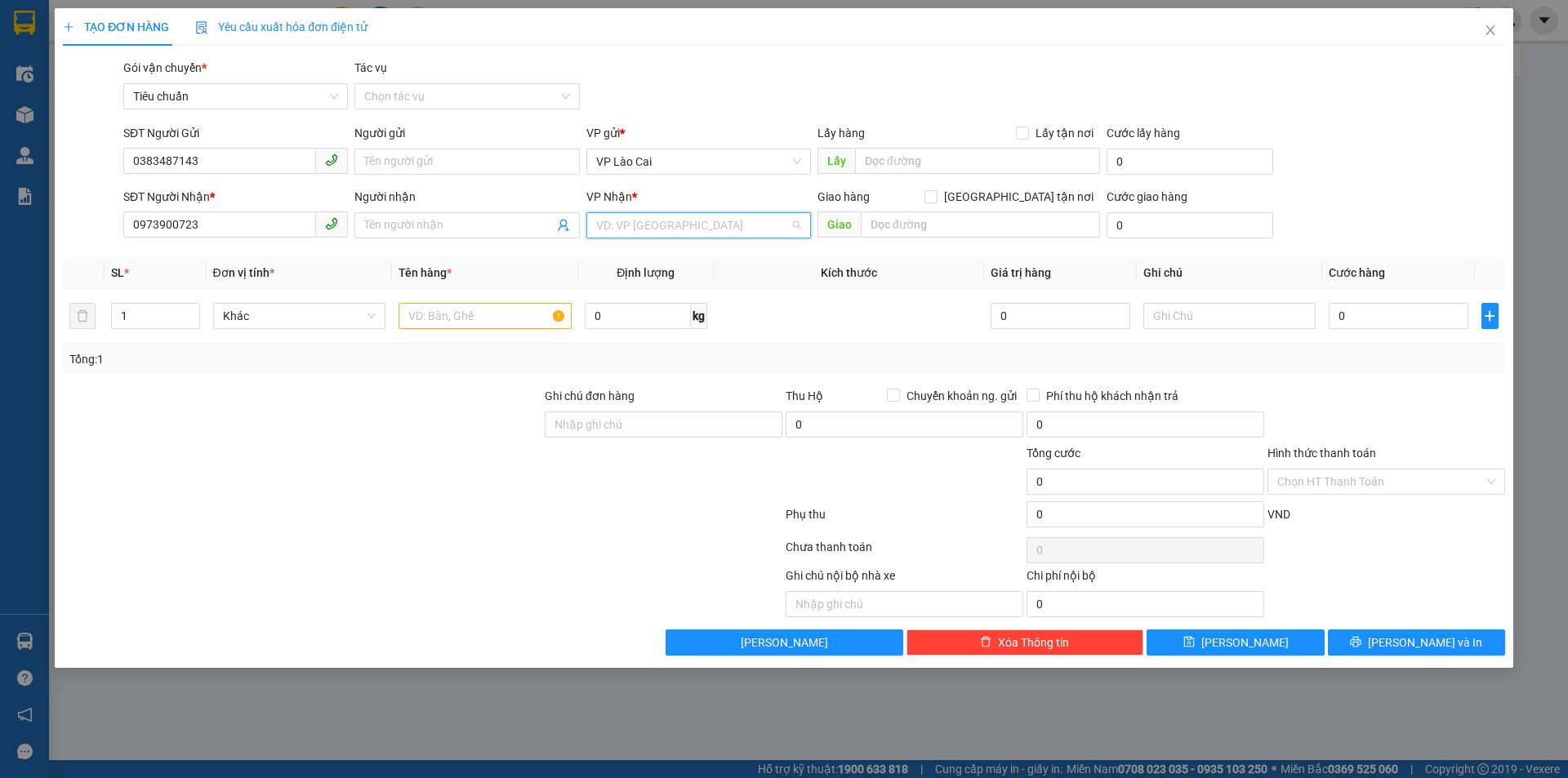
click at [677, 228] on input "search" at bounding box center [693, 225] width 193 height 24
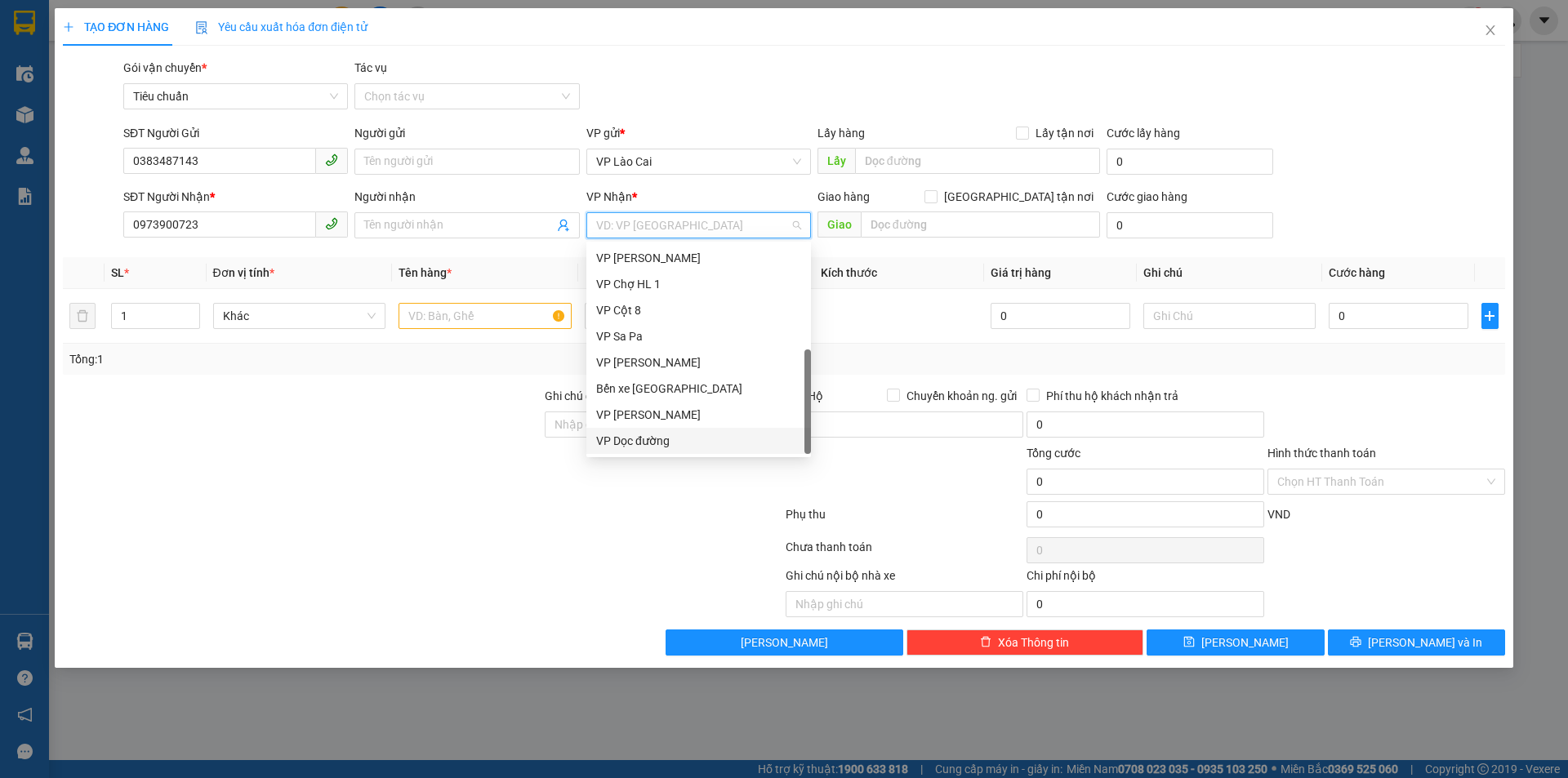
click at [642, 443] on div "VP Dọc đường" at bounding box center [699, 441] width 205 height 18
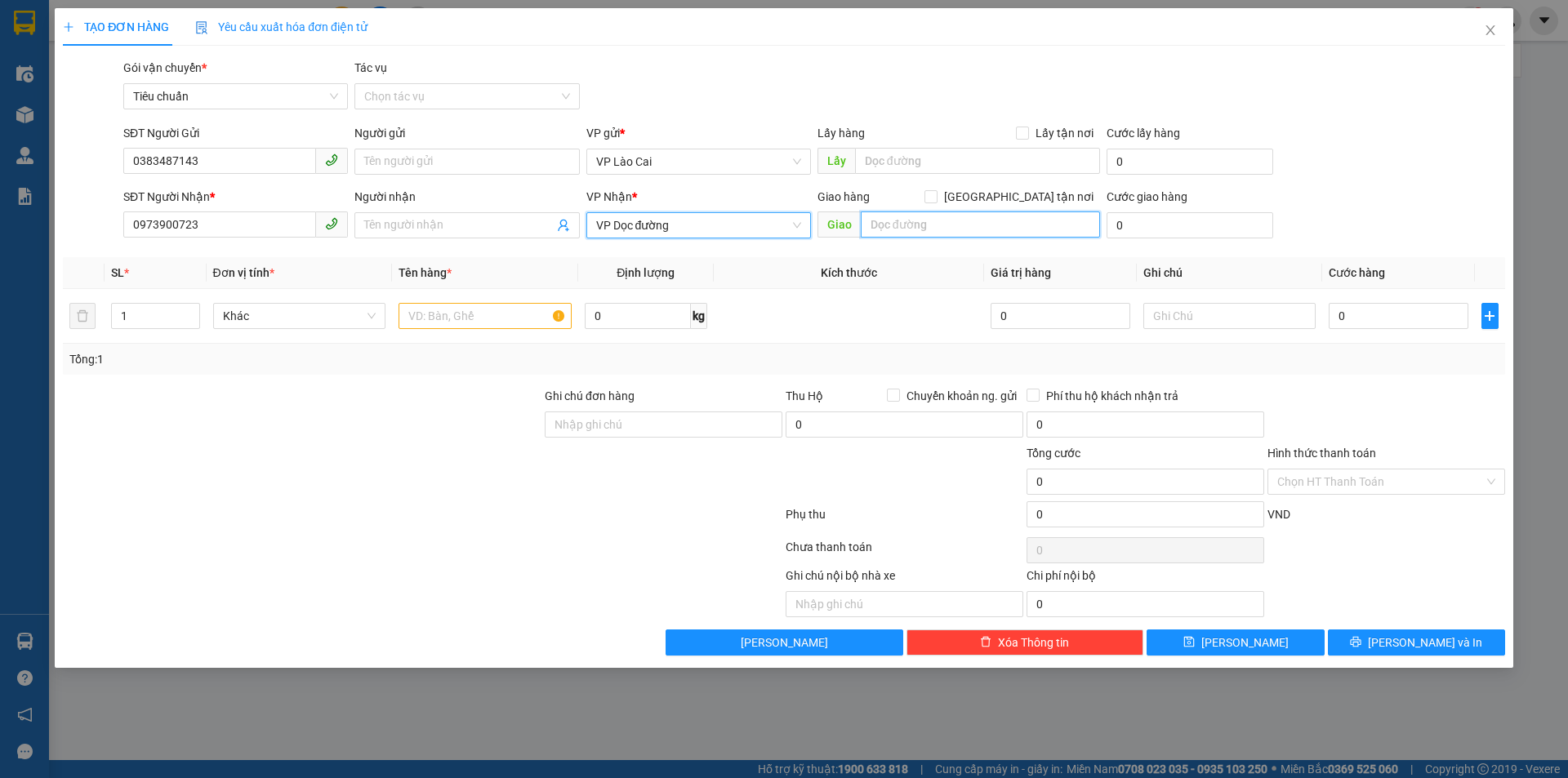
click at [977, 233] on input "text" at bounding box center [980, 224] width 239 height 26
type input "D"
type input "ĐẠI YÊN"
click at [463, 322] on input "text" at bounding box center [485, 315] width 173 height 26
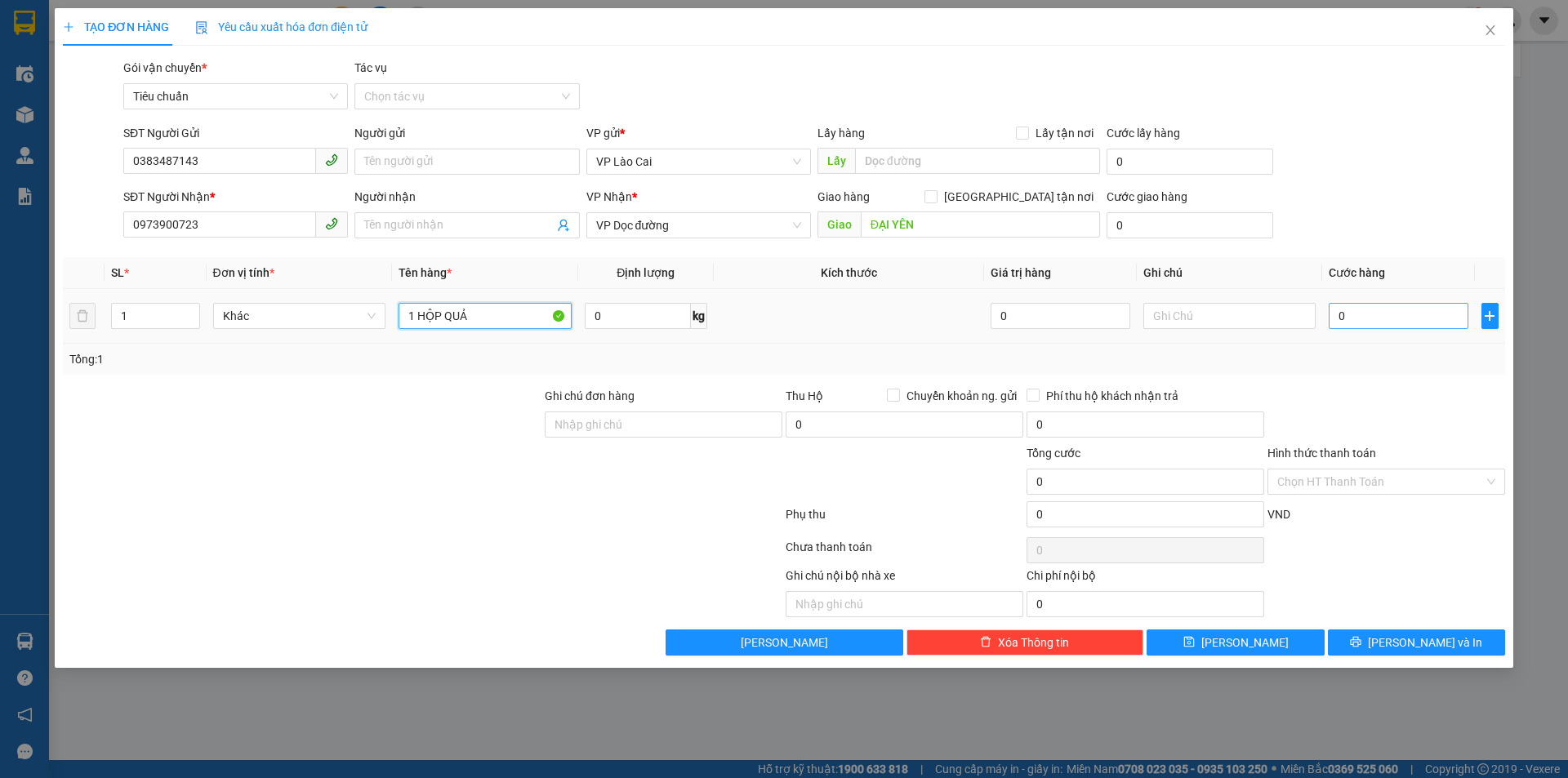
type input "1 HỘP QUẢ"
click at [1431, 316] on input "0" at bounding box center [1398, 315] width 138 height 26
type input "1"
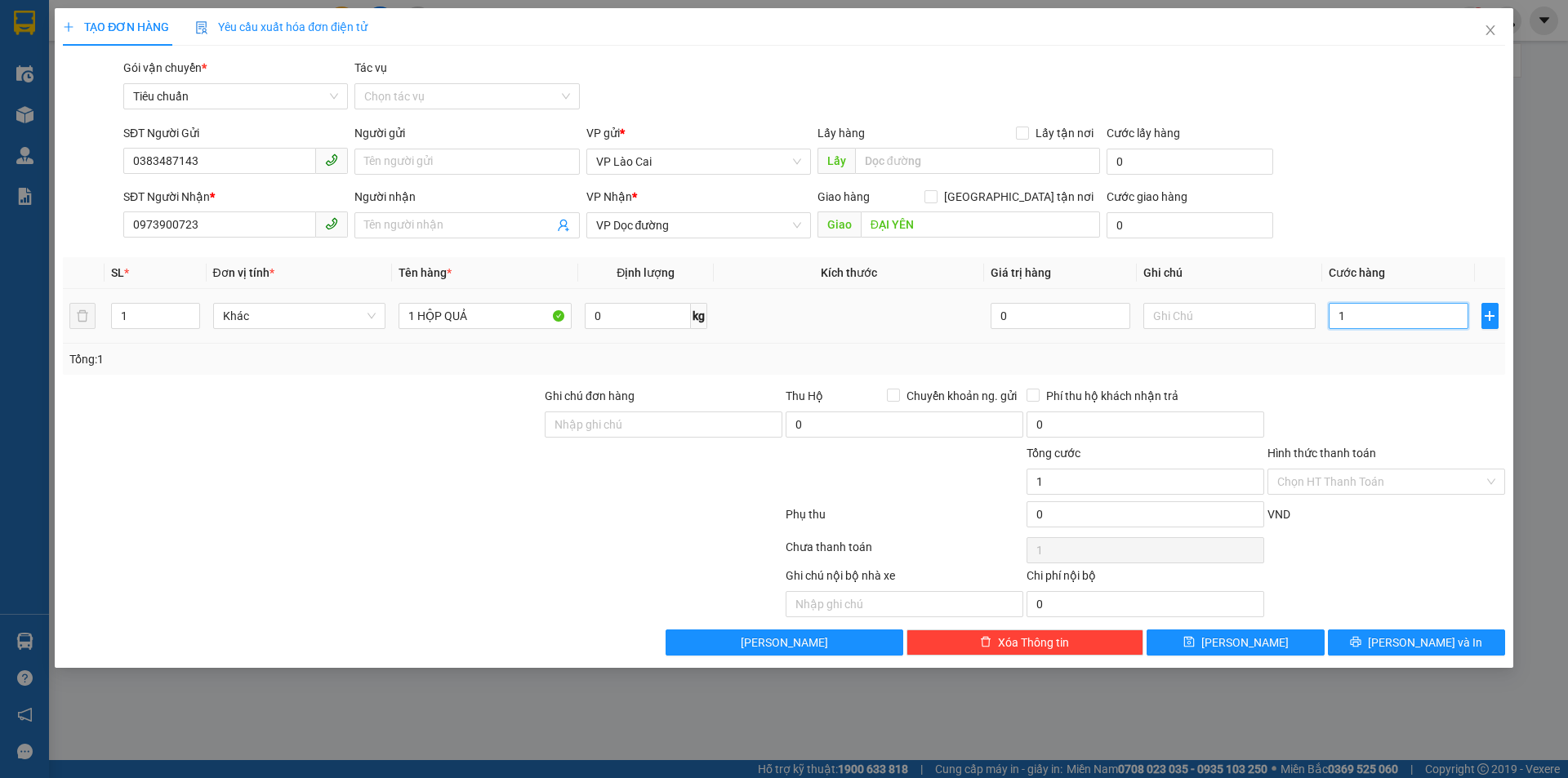
type input "13"
type input "130"
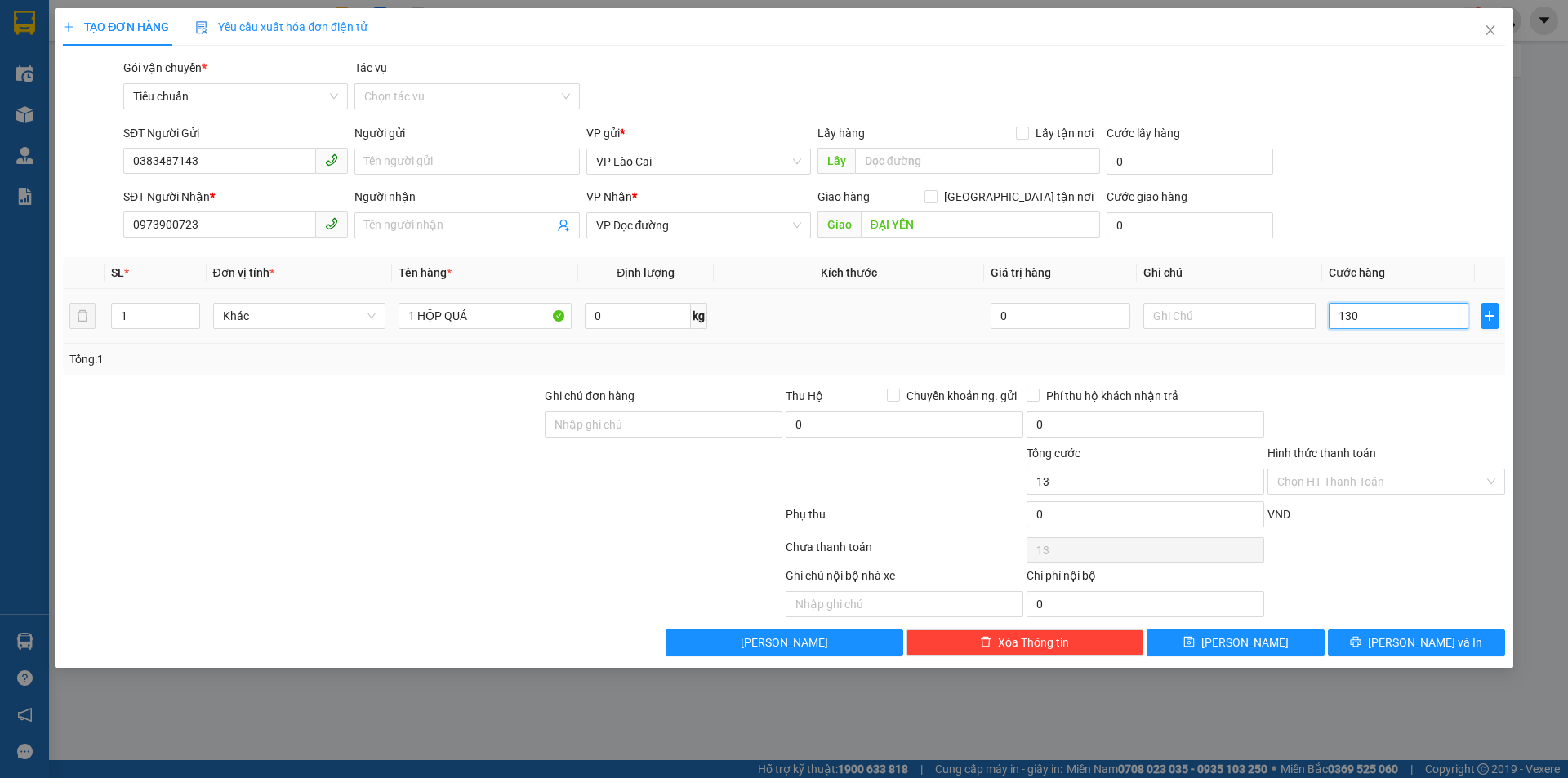
type input "130"
type input "130.000"
drag, startPoint x: 187, startPoint y: 170, endPoint x: 106, endPoint y: 186, distance: 82.6
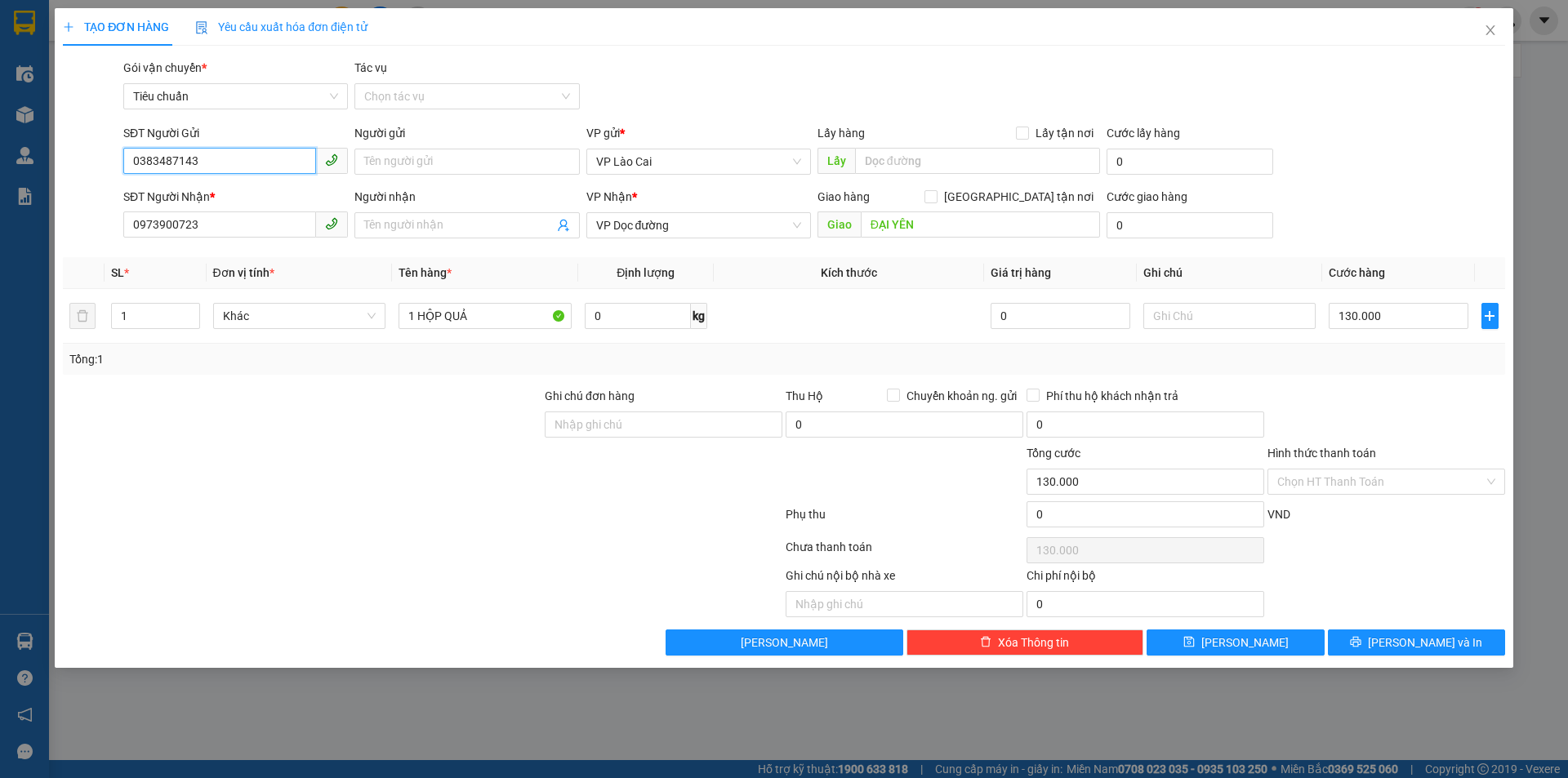
click at [106, 186] on form "SĐT Người Gửi 0383487143 0383487143 Người gửi Tên người gửi VP gửi * VP Lào Cai…" at bounding box center [784, 184] width 1443 height 121
drag, startPoint x: 152, startPoint y: 235, endPoint x: 124, endPoint y: 247, distance: 30.5
click at [124, 247] on div "Transit Pickup Surcharge Ids Transit Deliver Surcharge Ids Transit Deliver Surc…" at bounding box center [784, 358] width 1443 height 597
drag, startPoint x: 100, startPoint y: 254, endPoint x: 243, endPoint y: 275, distance: 144.5
click at [91, 257] on div "Transit Pickup Surcharge Ids Transit Deliver Surcharge Ids Transit Deliver Surc…" at bounding box center [784, 358] width 1443 height 597
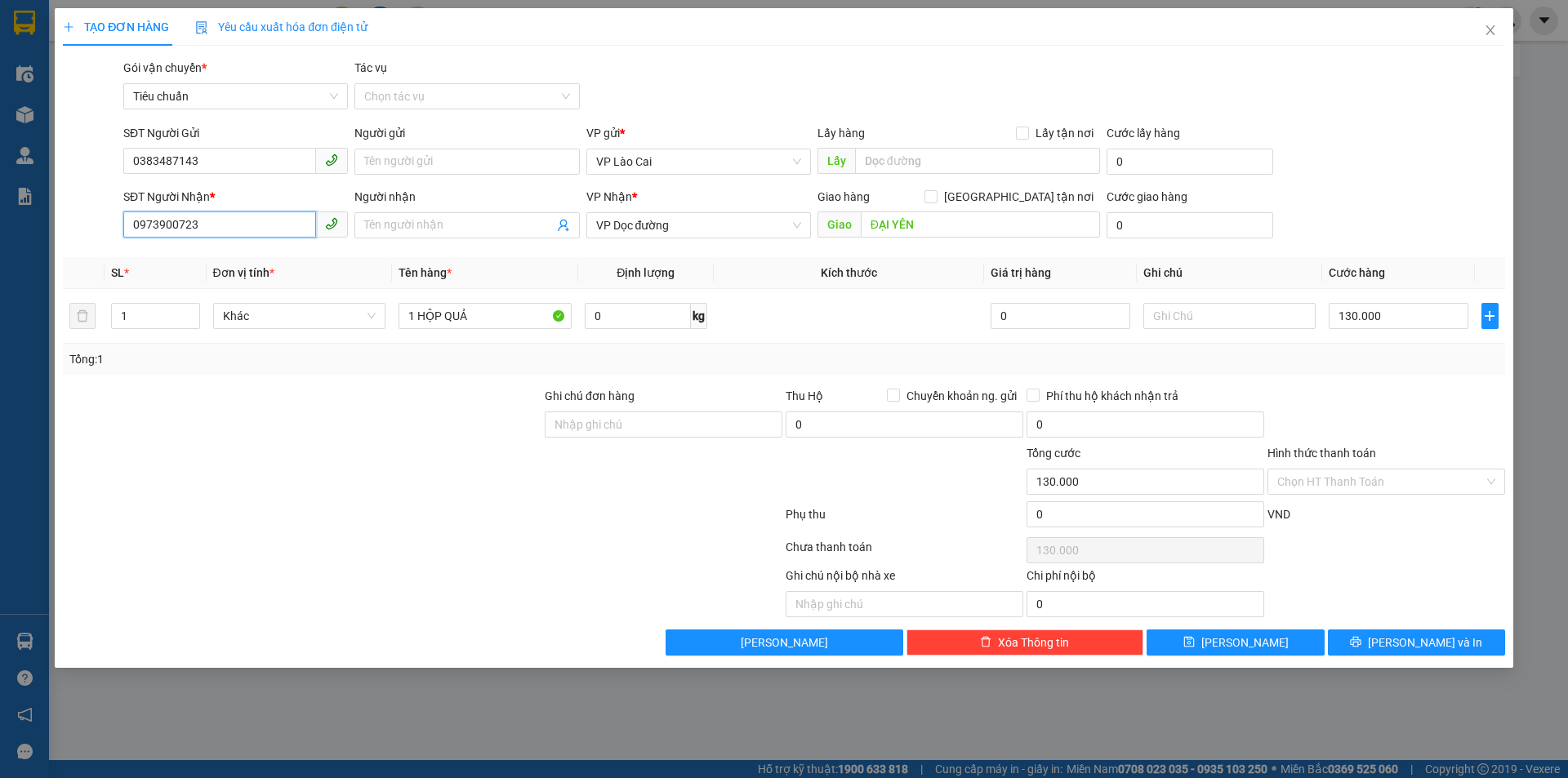
drag, startPoint x: 229, startPoint y: 228, endPoint x: 122, endPoint y: 254, distance: 110.1
click at [116, 255] on div "Transit Pickup Surcharge Ids Transit Deliver Surcharge Ids Transit Deliver Surc…" at bounding box center [784, 358] width 1443 height 597
click at [1430, 649] on span "[PERSON_NAME] và In" at bounding box center [1425, 643] width 114 height 18
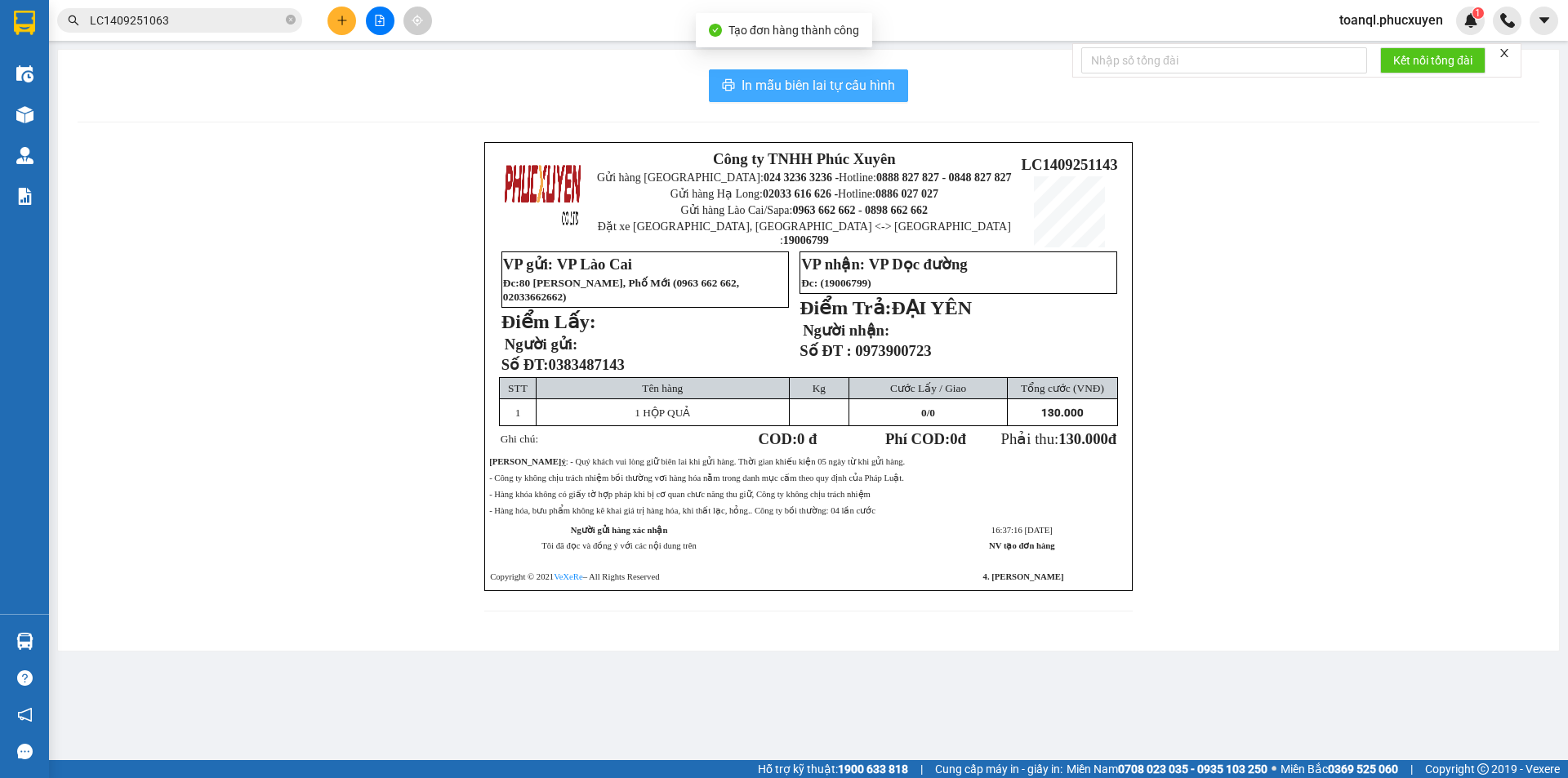
click at [794, 89] on span "In mẫu biên lai tự cấu hình" at bounding box center [818, 85] width 153 height 20
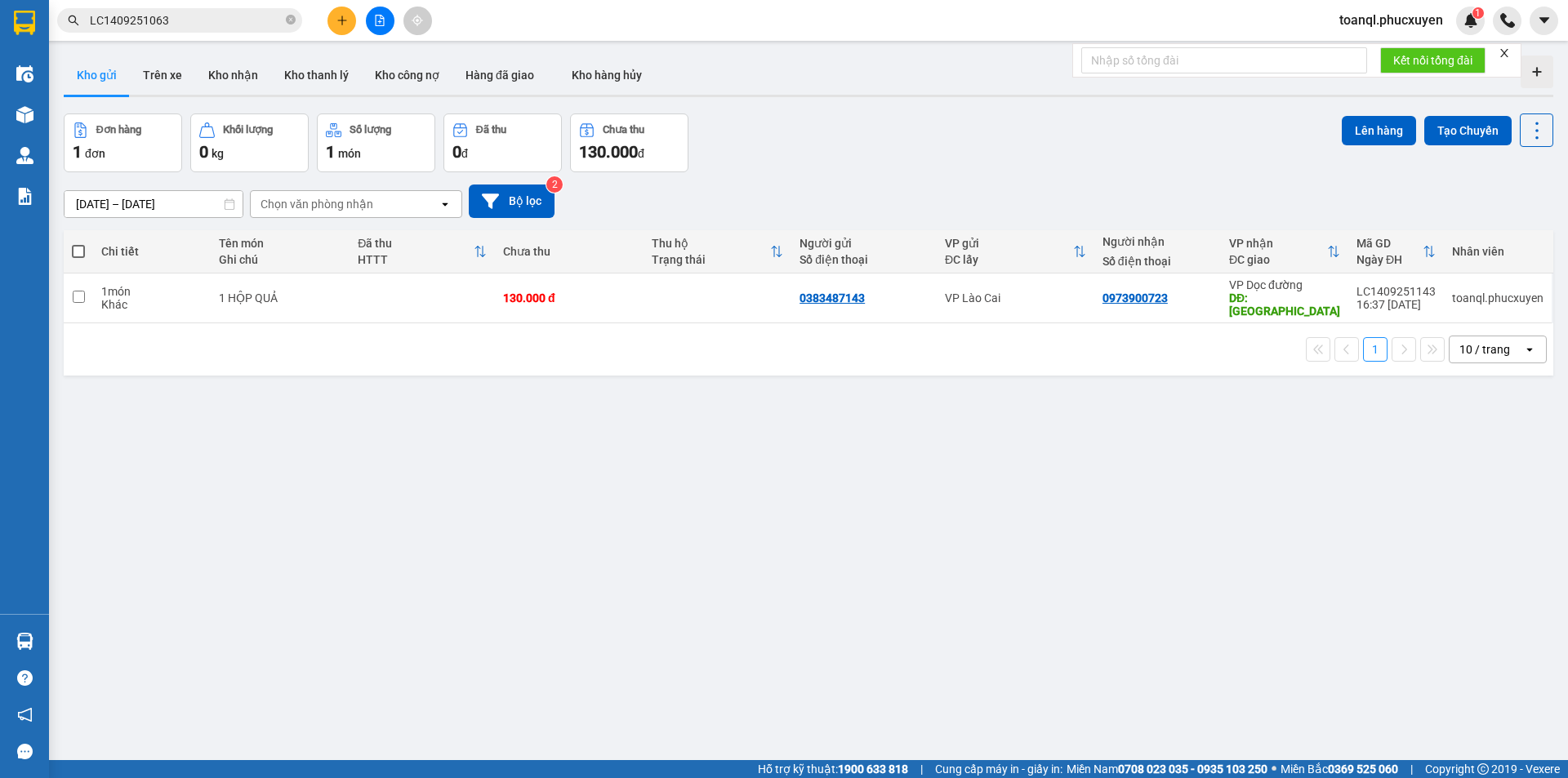
click at [920, 152] on div "Đơn hàng 1 đơn Khối lượng 0 kg Số lượng 1 món Đã thu 0 đ Chưa thu 130.000 đ Lên…" at bounding box center [808, 143] width 1490 height 59
click at [343, 23] on icon "plus" at bounding box center [343, 21] width 12 height 12
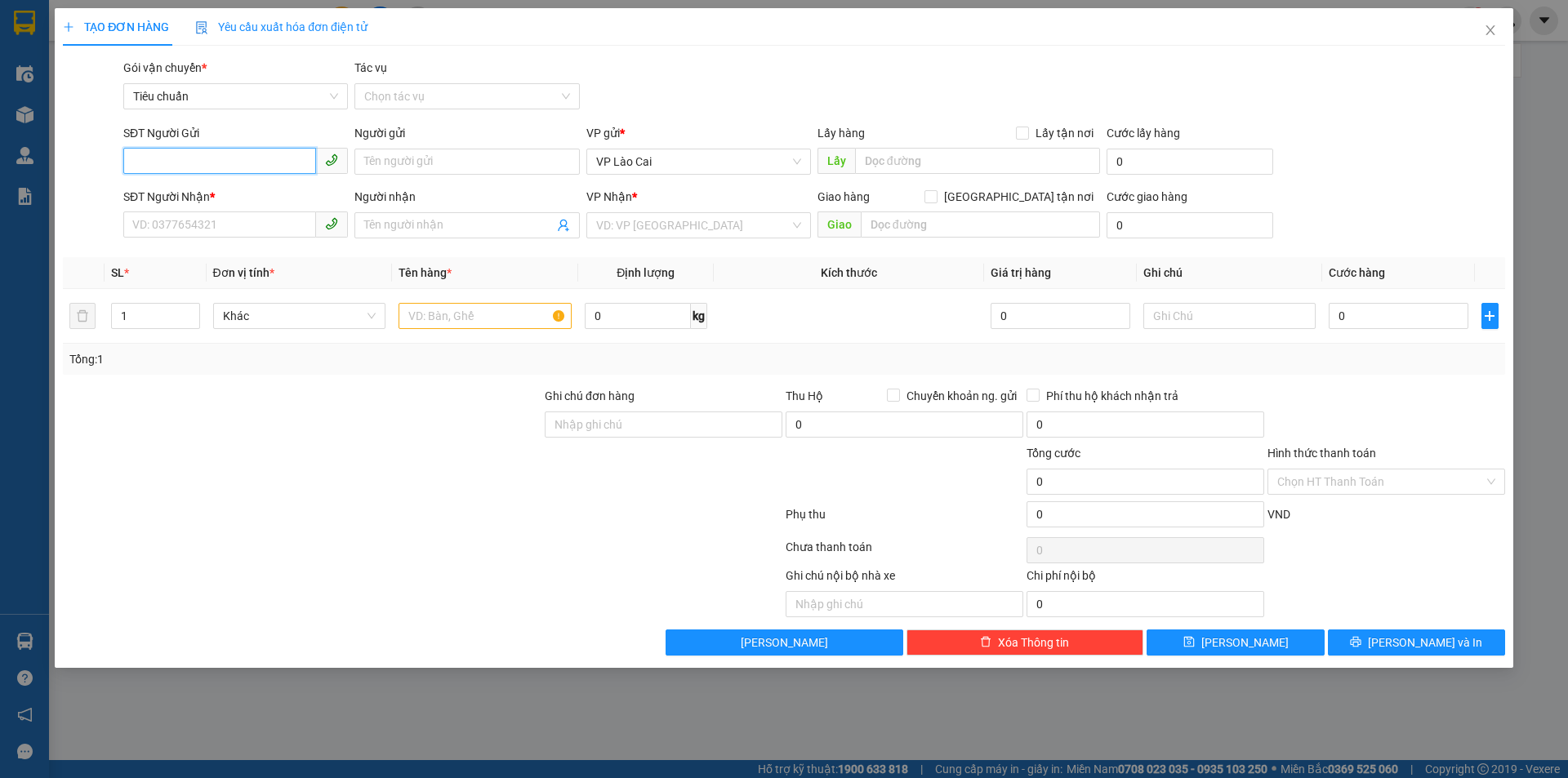
click at [184, 166] on input "SĐT Người Gửi" at bounding box center [219, 160] width 193 height 26
paste input "0383487143"
type input "0383487143"
click at [193, 222] on input "SĐT Người Nhận *" at bounding box center [219, 224] width 193 height 26
type input "0915158074"
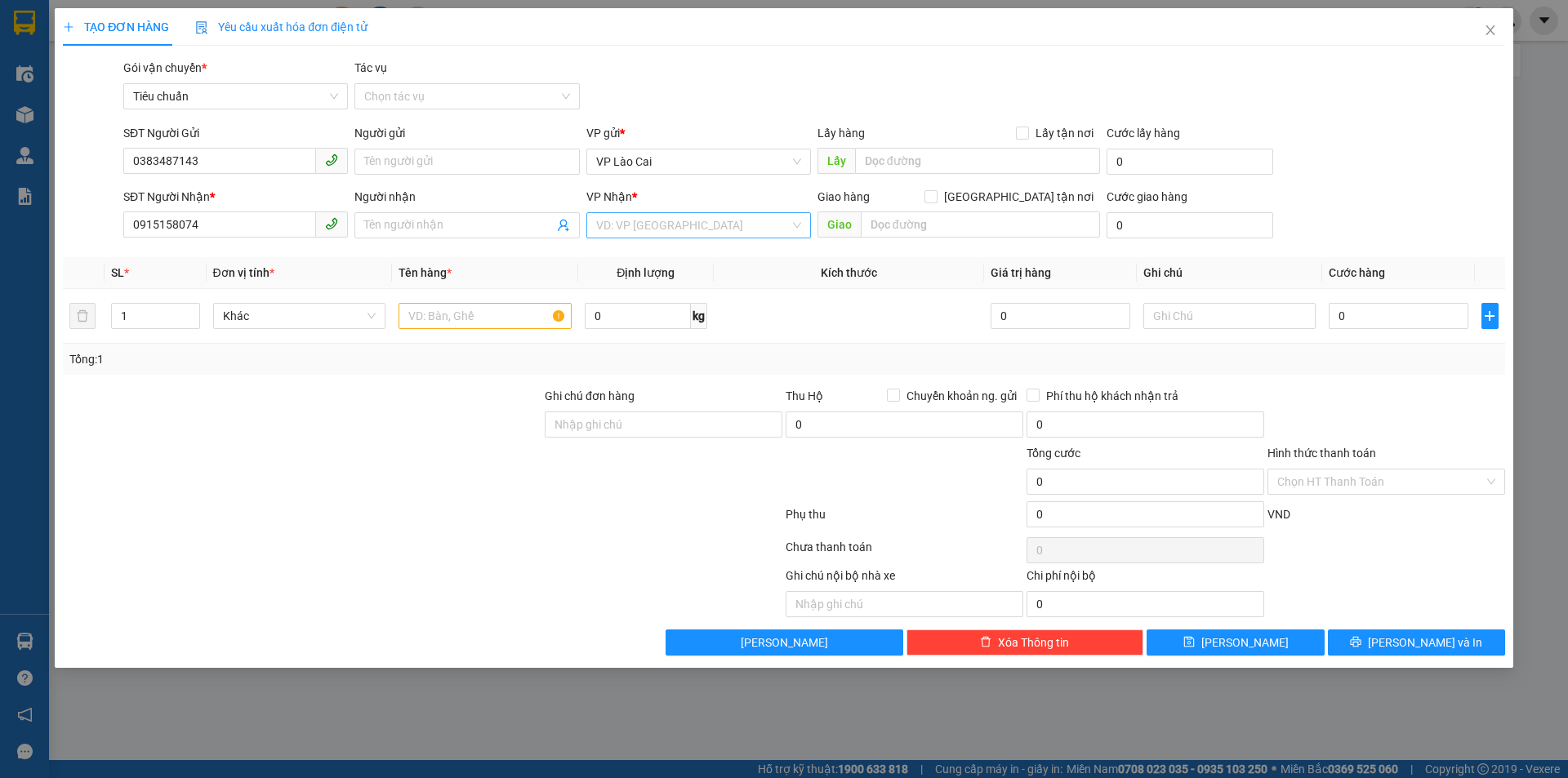
click at [677, 227] on input "search" at bounding box center [693, 225] width 193 height 24
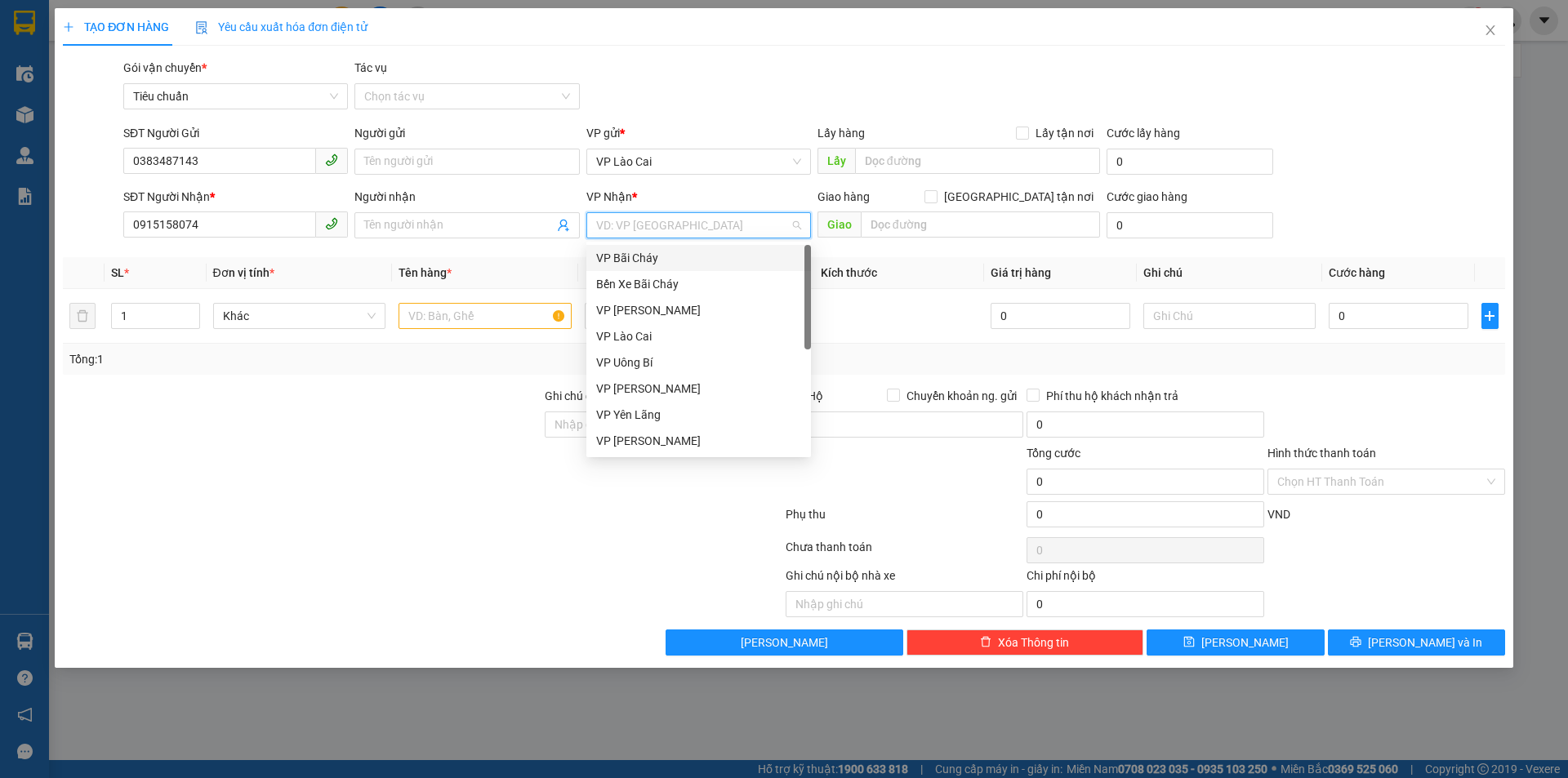
scroll to position [261, 0]
click at [627, 441] on div "VP Dọc đường" at bounding box center [699, 441] width 205 height 18
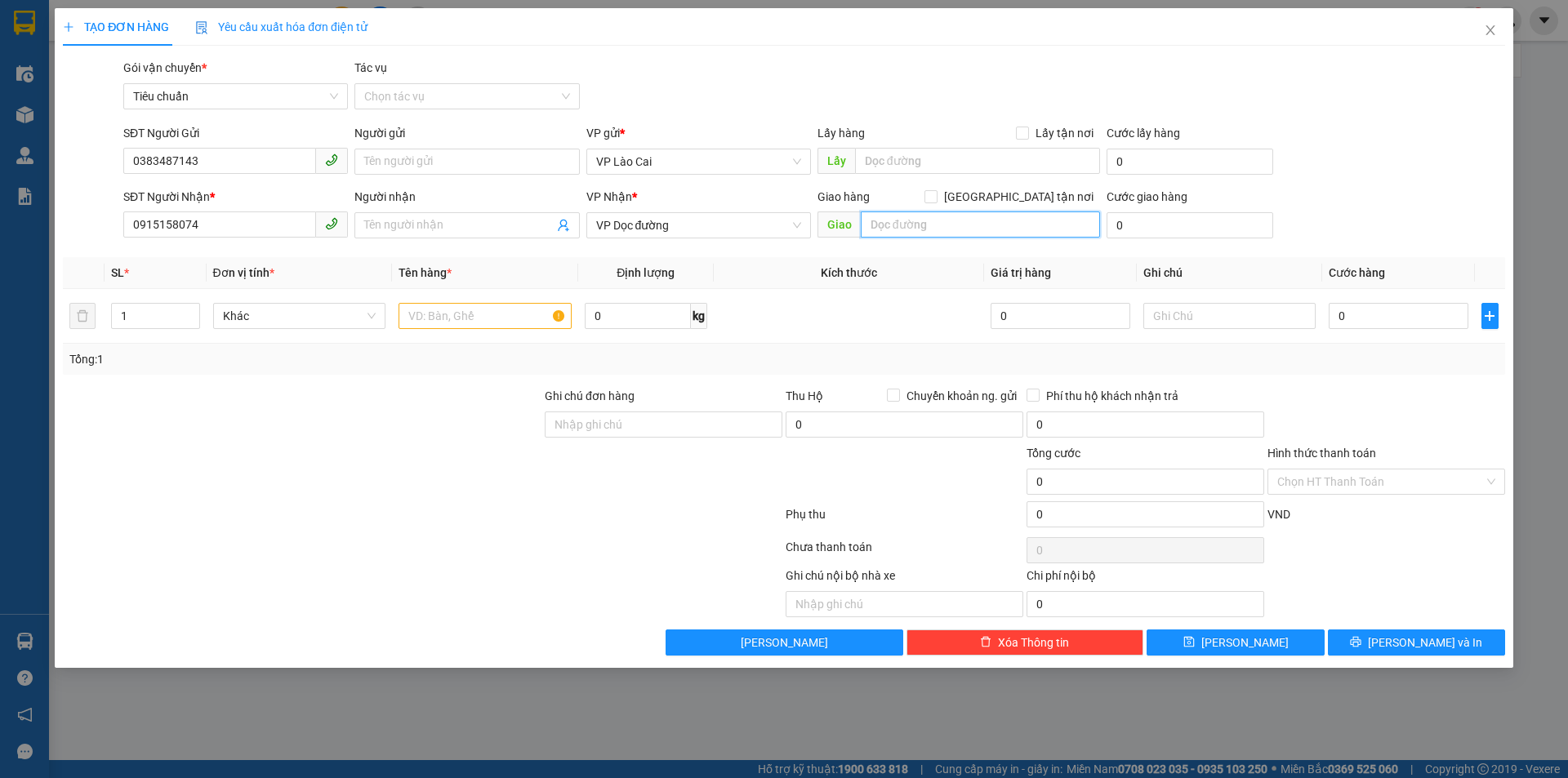
click at [962, 221] on input "text" at bounding box center [980, 224] width 239 height 26
type input "BÃI CHÁY"
click at [521, 325] on input "text" at bounding box center [485, 315] width 173 height 26
type input "2 HỘP QUẢ"
click at [1388, 332] on div "0" at bounding box center [1398, 315] width 138 height 33
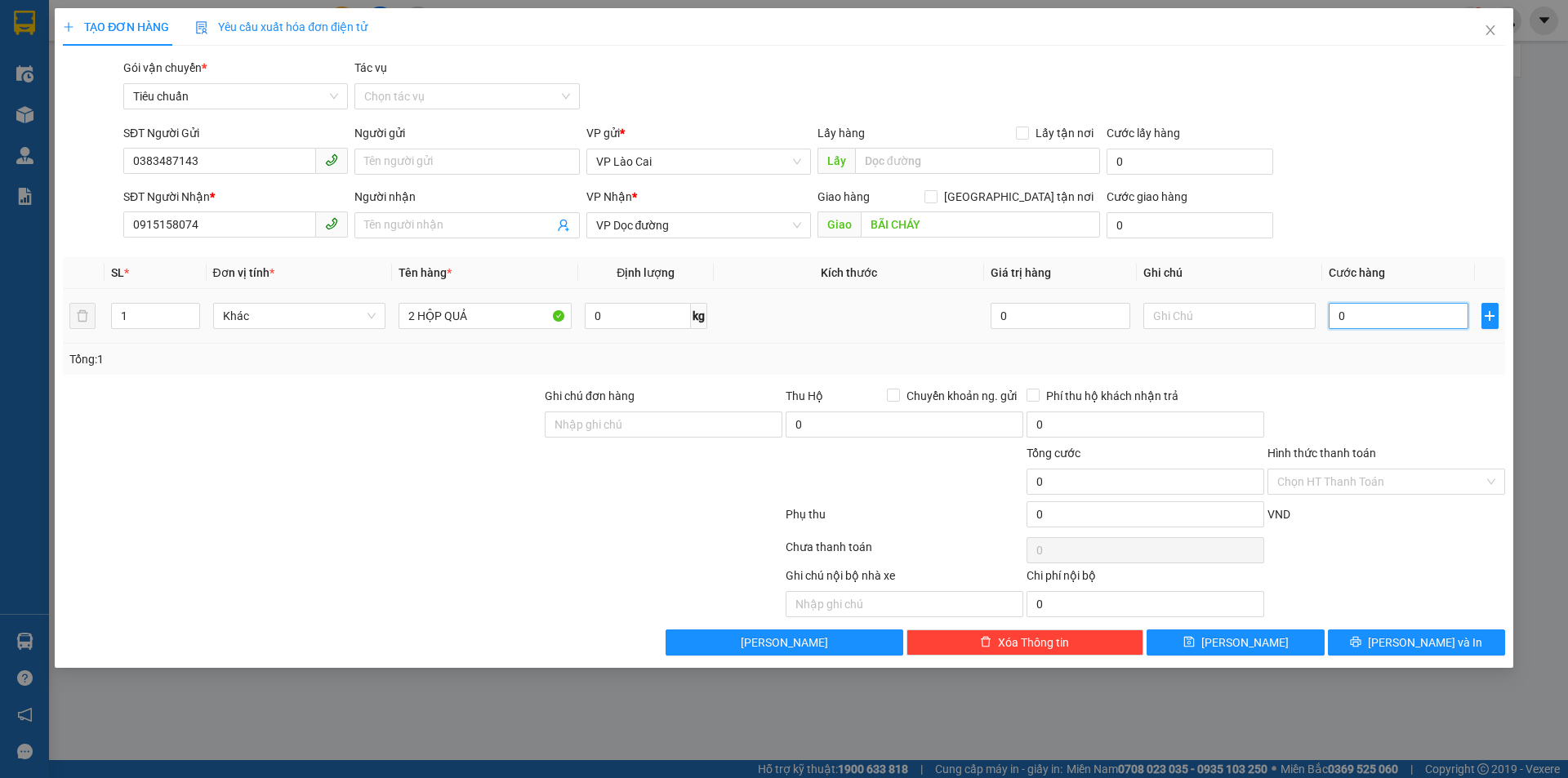
click at [1391, 317] on input "0" at bounding box center [1398, 315] width 138 height 26
type input "2"
type input "25"
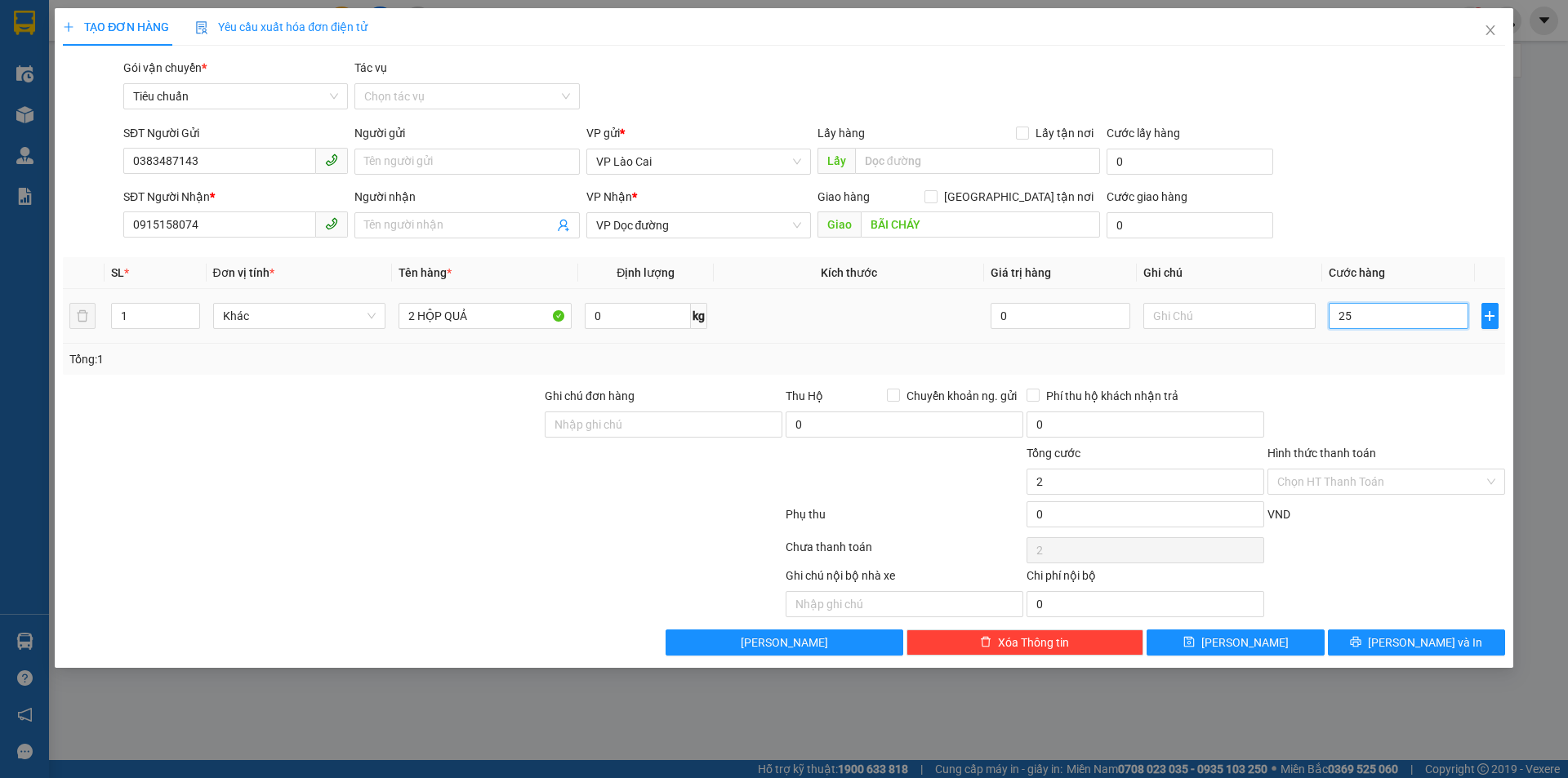
type input "25"
type input "250"
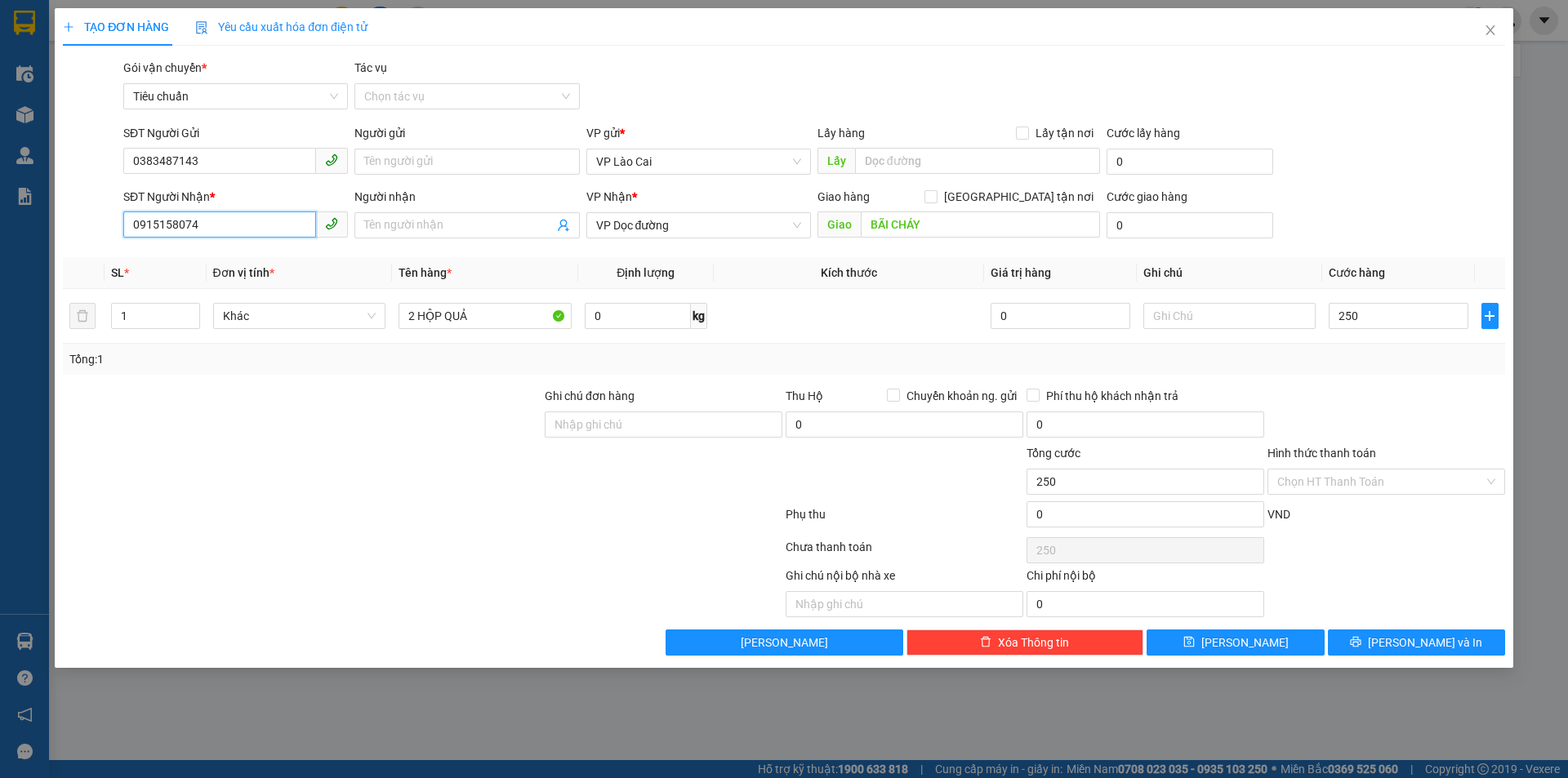
type input "250.000"
drag, startPoint x: 217, startPoint y: 231, endPoint x: 115, endPoint y: 253, distance: 104.3
click at [115, 253] on div "Transit Pickup Surcharge Ids Transit Deliver Surcharge Ids Transit Deliver Surc…" at bounding box center [784, 358] width 1443 height 597
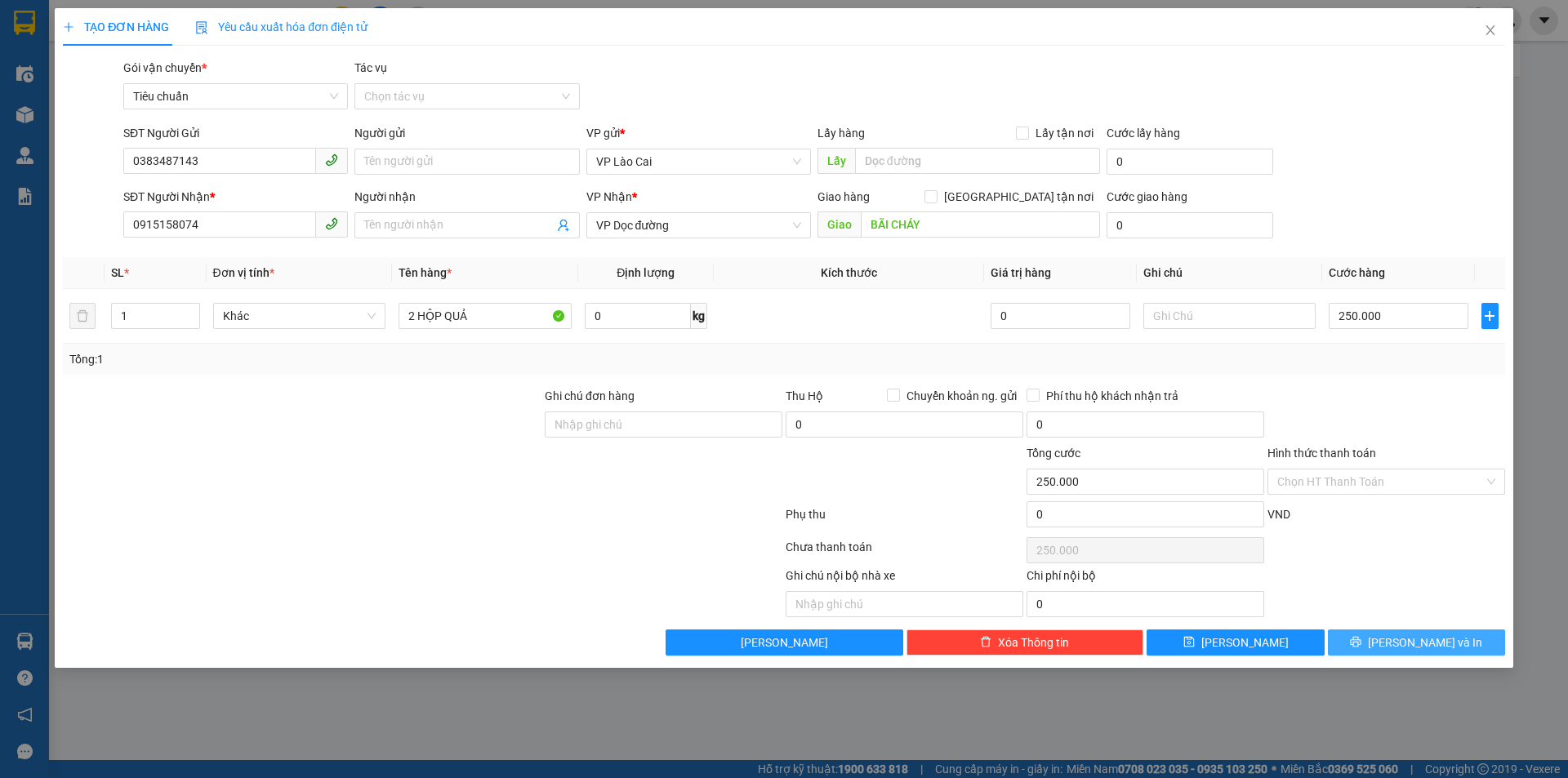
click at [1387, 635] on button "[PERSON_NAME] và In" at bounding box center [1417, 642] width 178 height 26
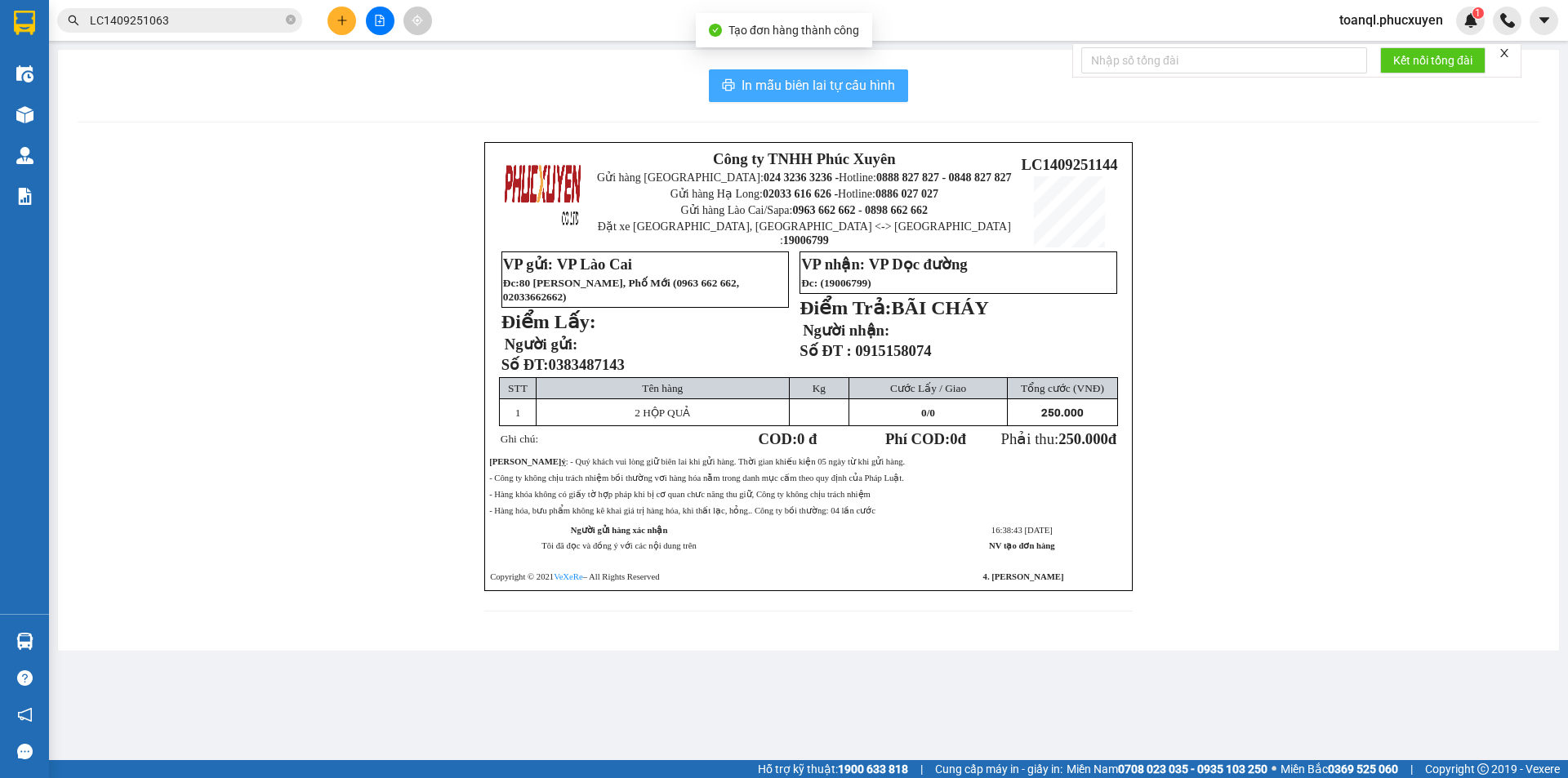
click at [821, 87] on span "In mẫu biên lai tự cấu hình" at bounding box center [818, 85] width 153 height 20
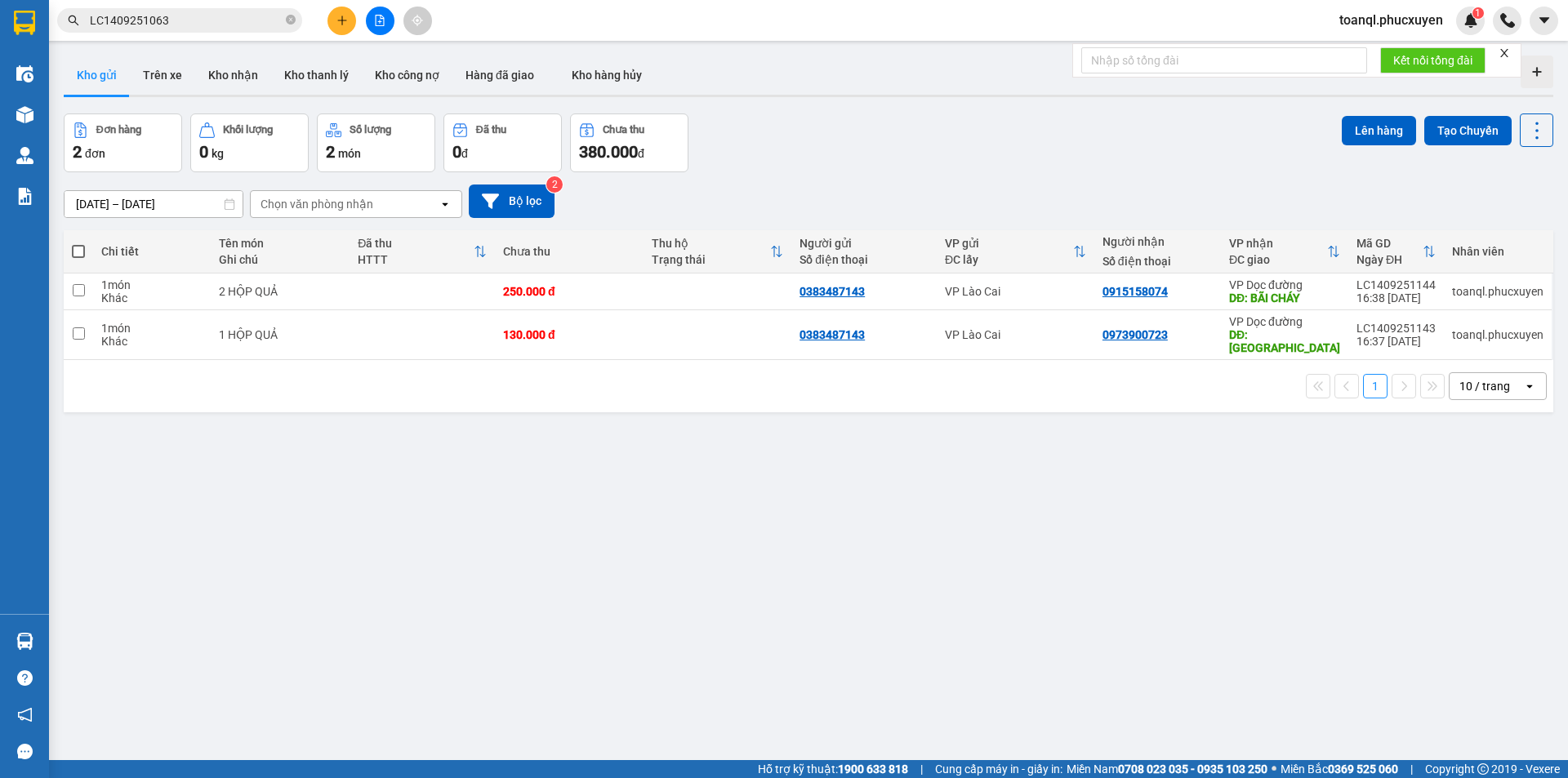
click at [376, 20] on icon "file-add" at bounding box center [380, 21] width 12 height 12
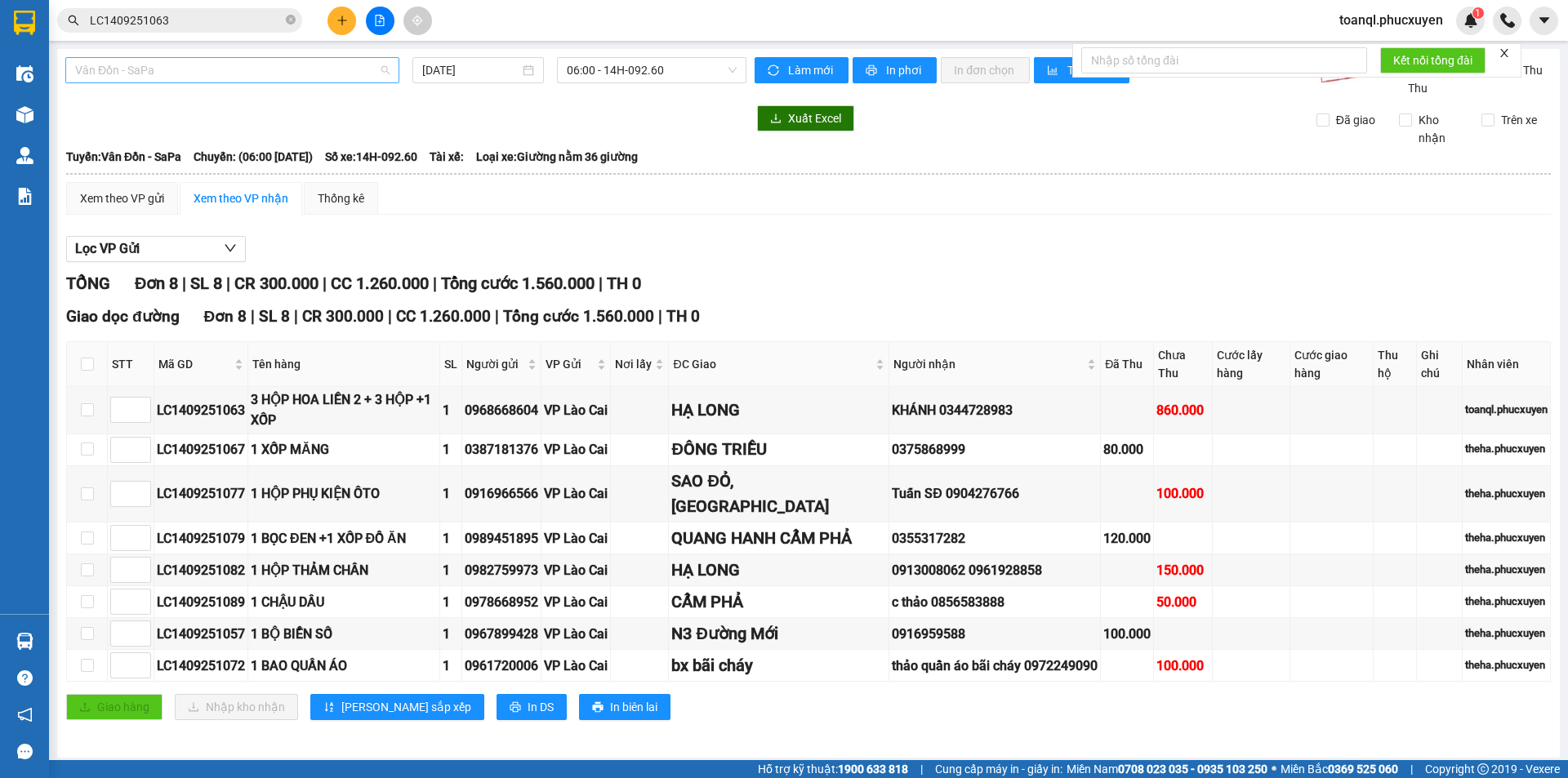
click at [223, 65] on span "Vân Đồn - SaPa" at bounding box center [232, 70] width 314 height 24
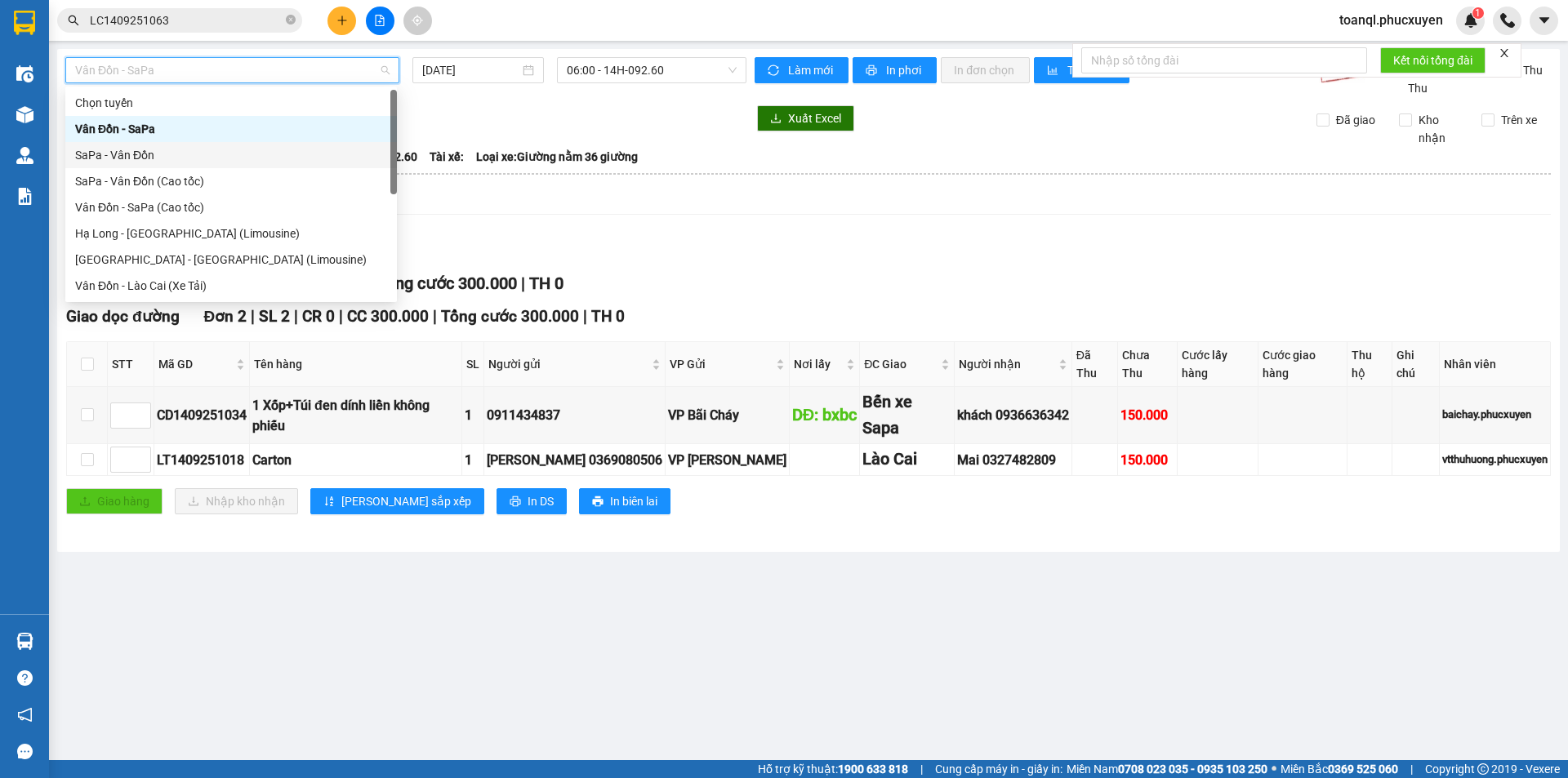
click at [112, 158] on div "SaPa - Vân Đồn" at bounding box center [231, 155] width 312 height 18
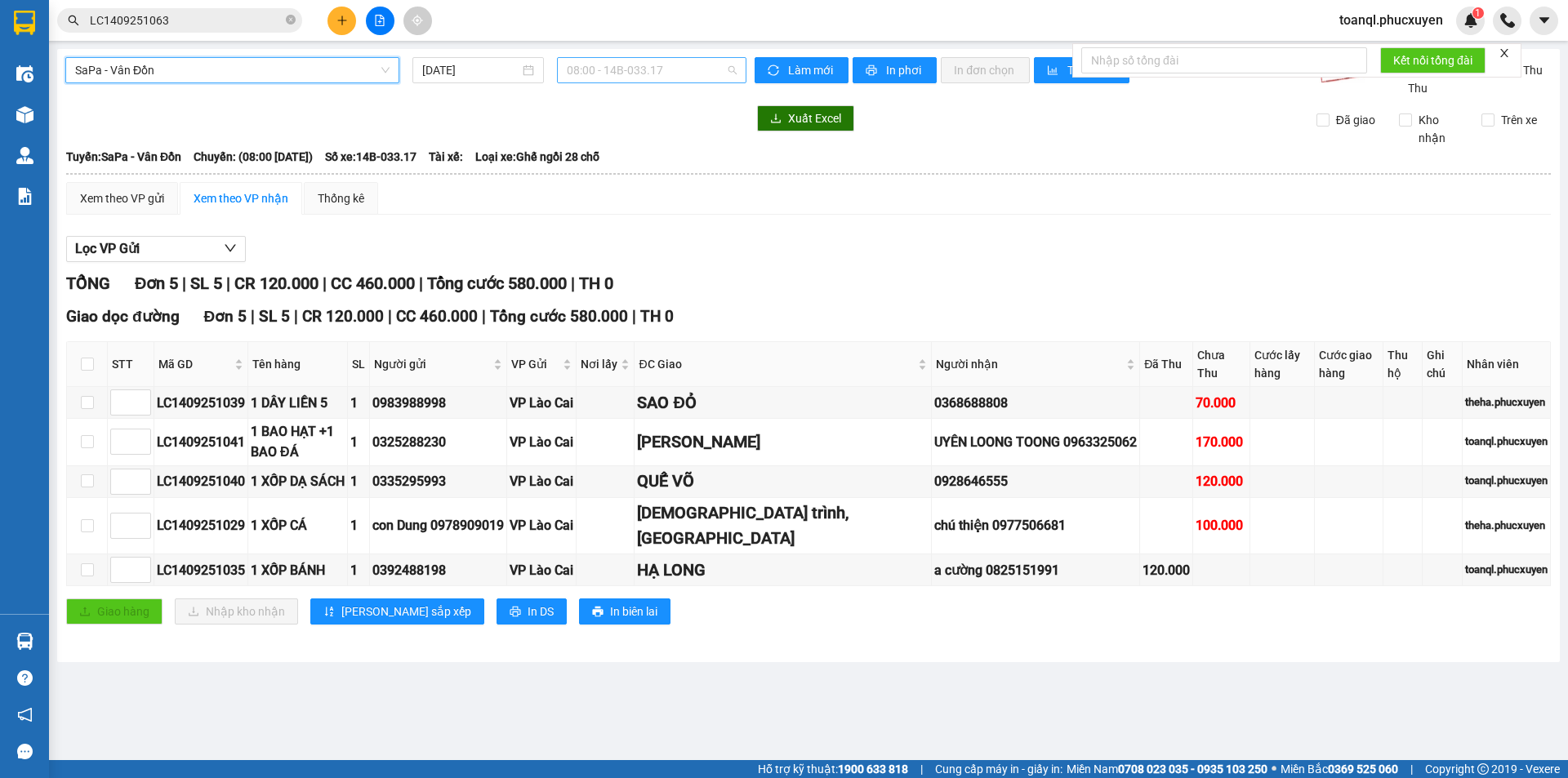
click at [642, 70] on span "08:00 - 14B-033.17" at bounding box center [652, 70] width 170 height 24
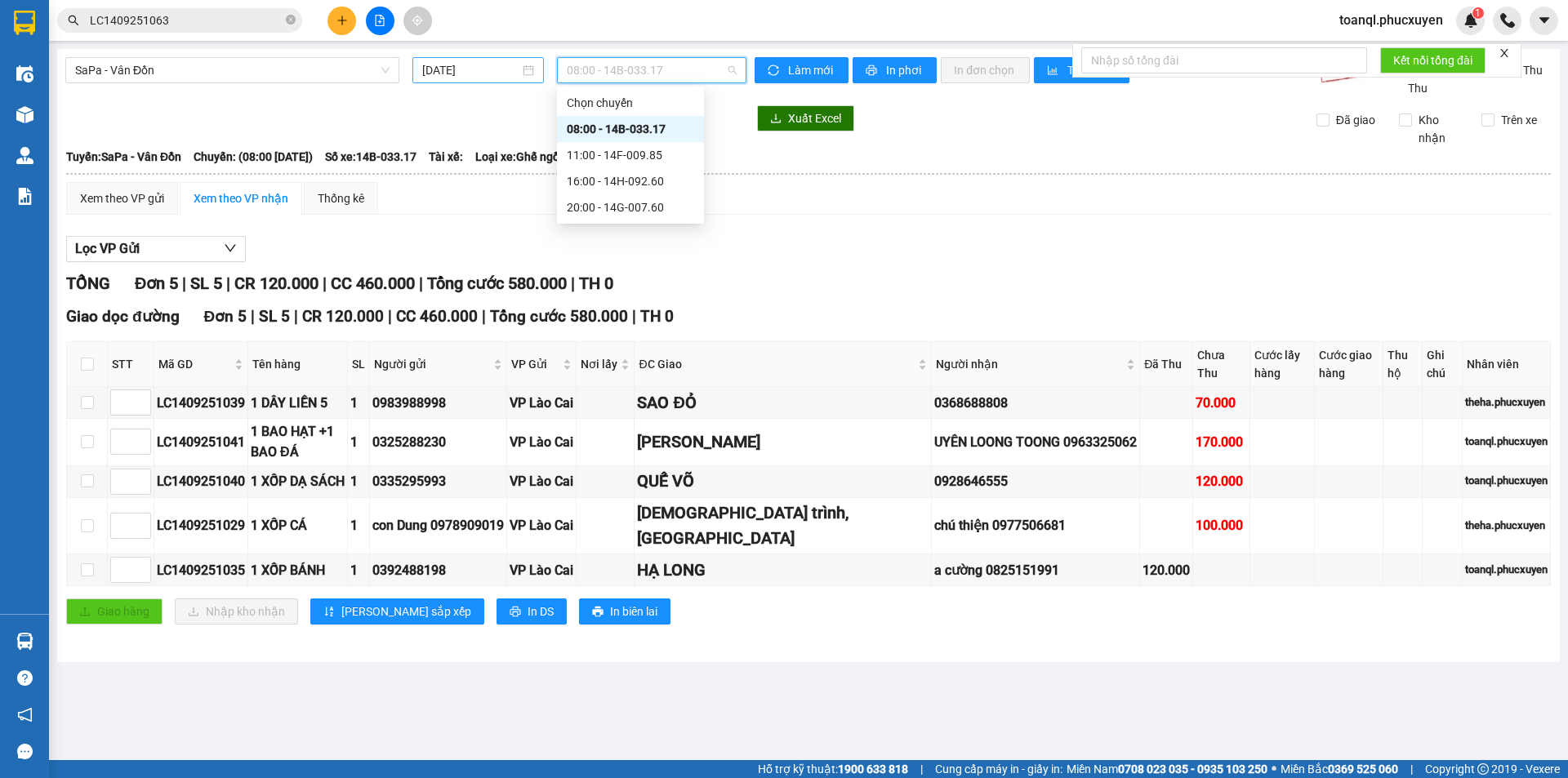
click at [499, 73] on input "[DATE]" at bounding box center [470, 70] width 98 height 18
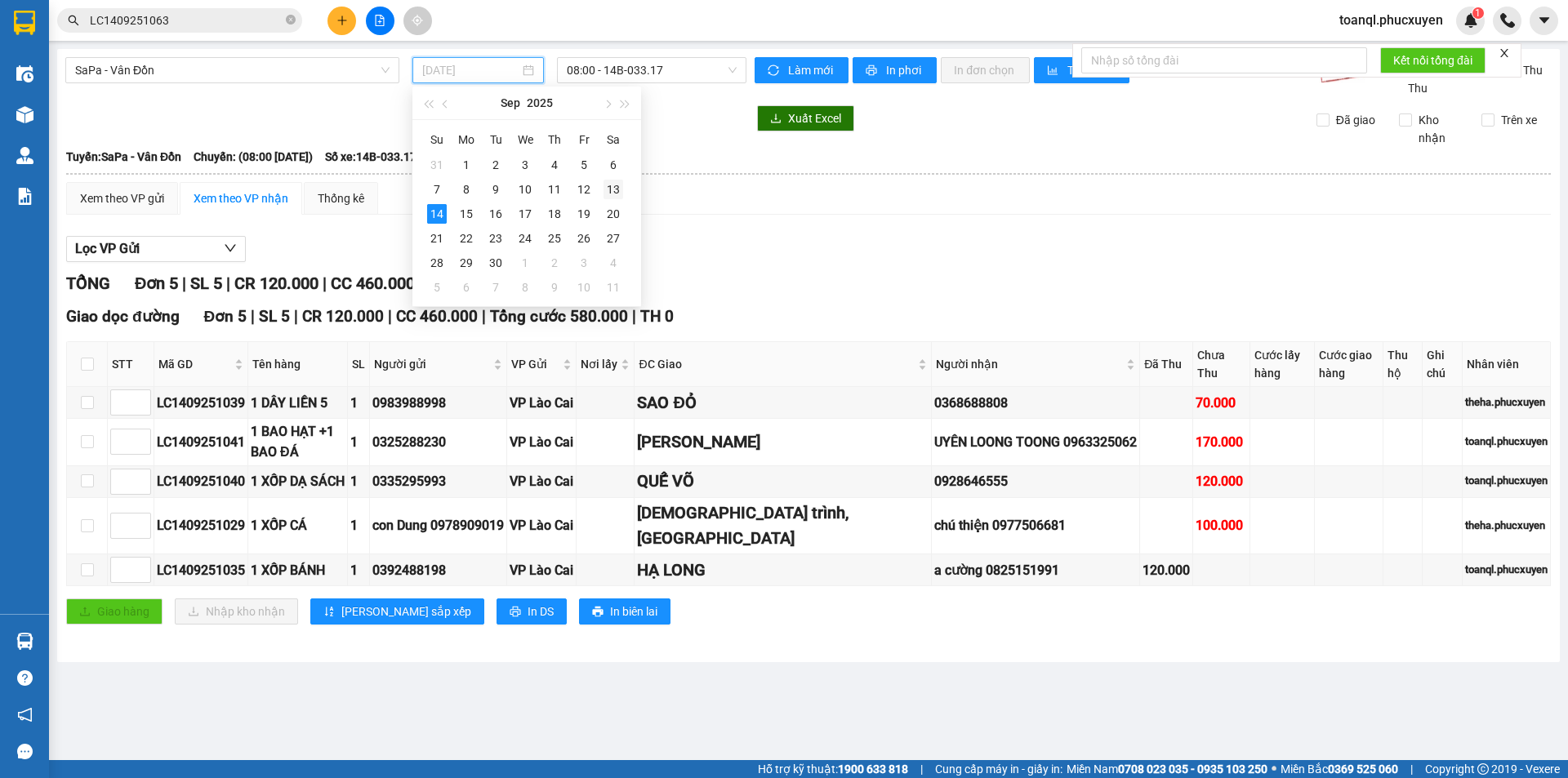
click at [611, 196] on div "13" at bounding box center [614, 189] width 20 height 20
type input "[DATE]"
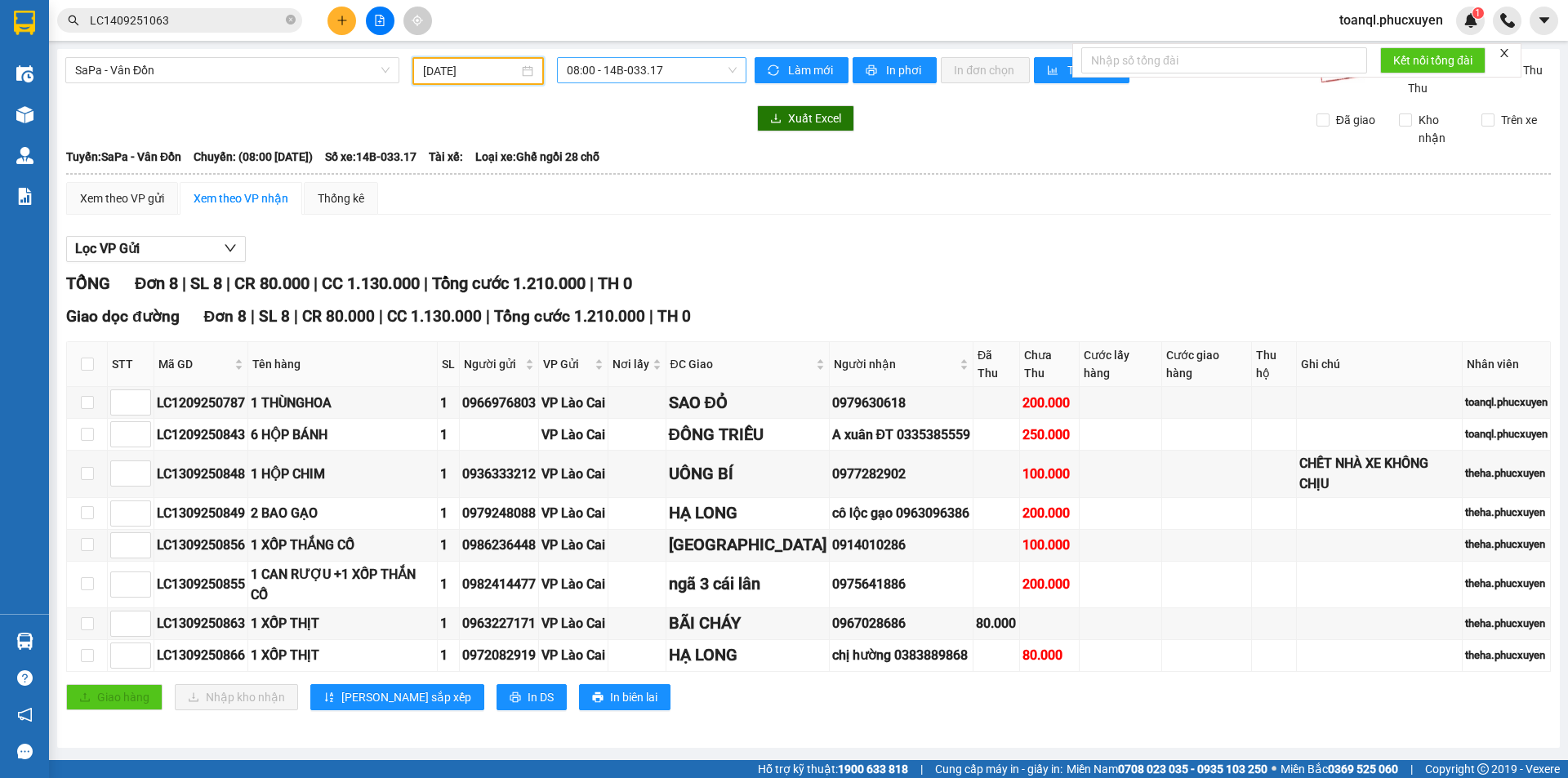
click at [678, 73] on span "08:00 - 14B-033.17" at bounding box center [652, 70] width 170 height 24
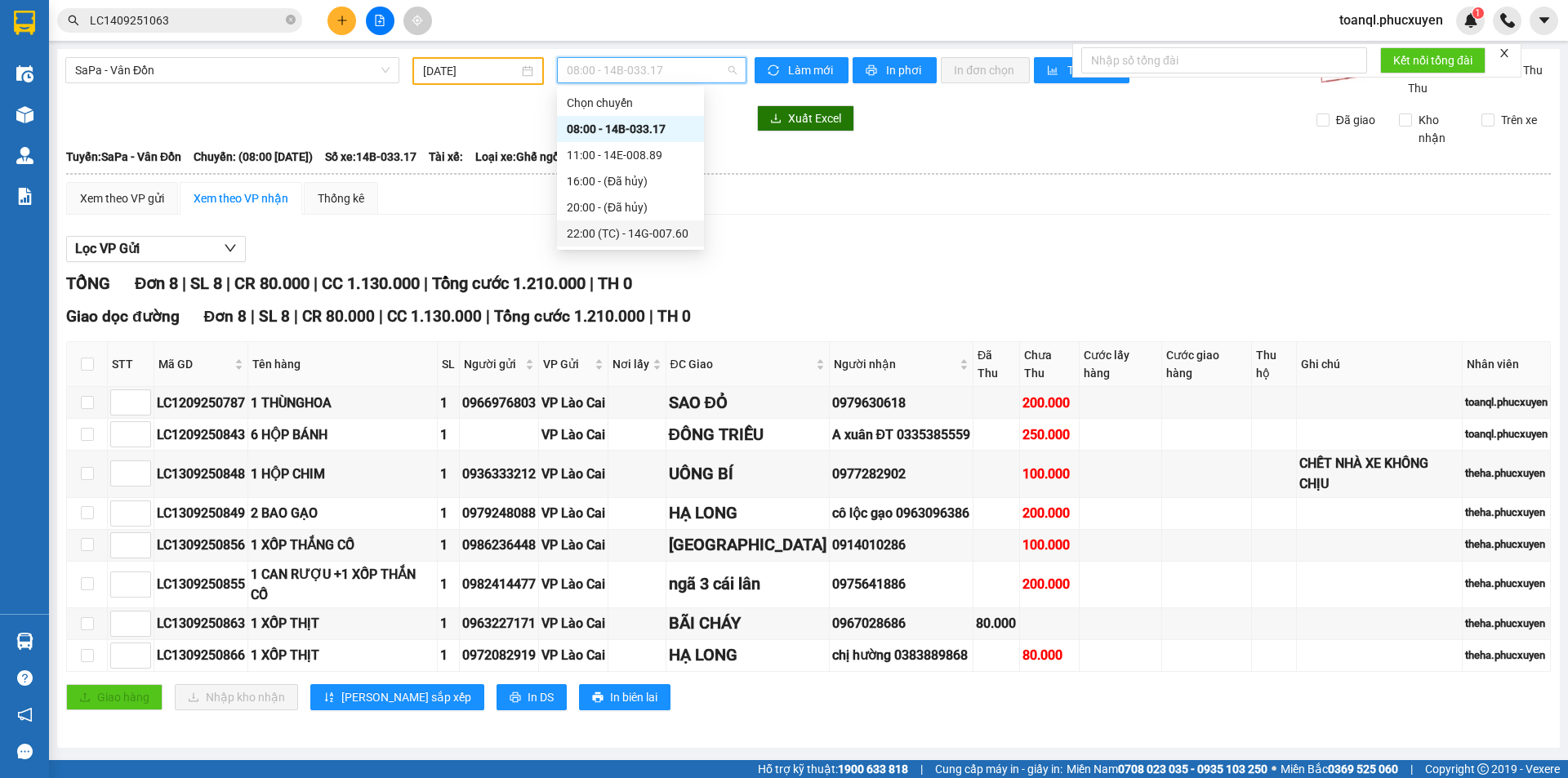
click at [634, 234] on div "22:00 (TC) - 14G-007.60" at bounding box center [631, 233] width 128 height 18
